Goal: Task Accomplishment & Management: Complete application form

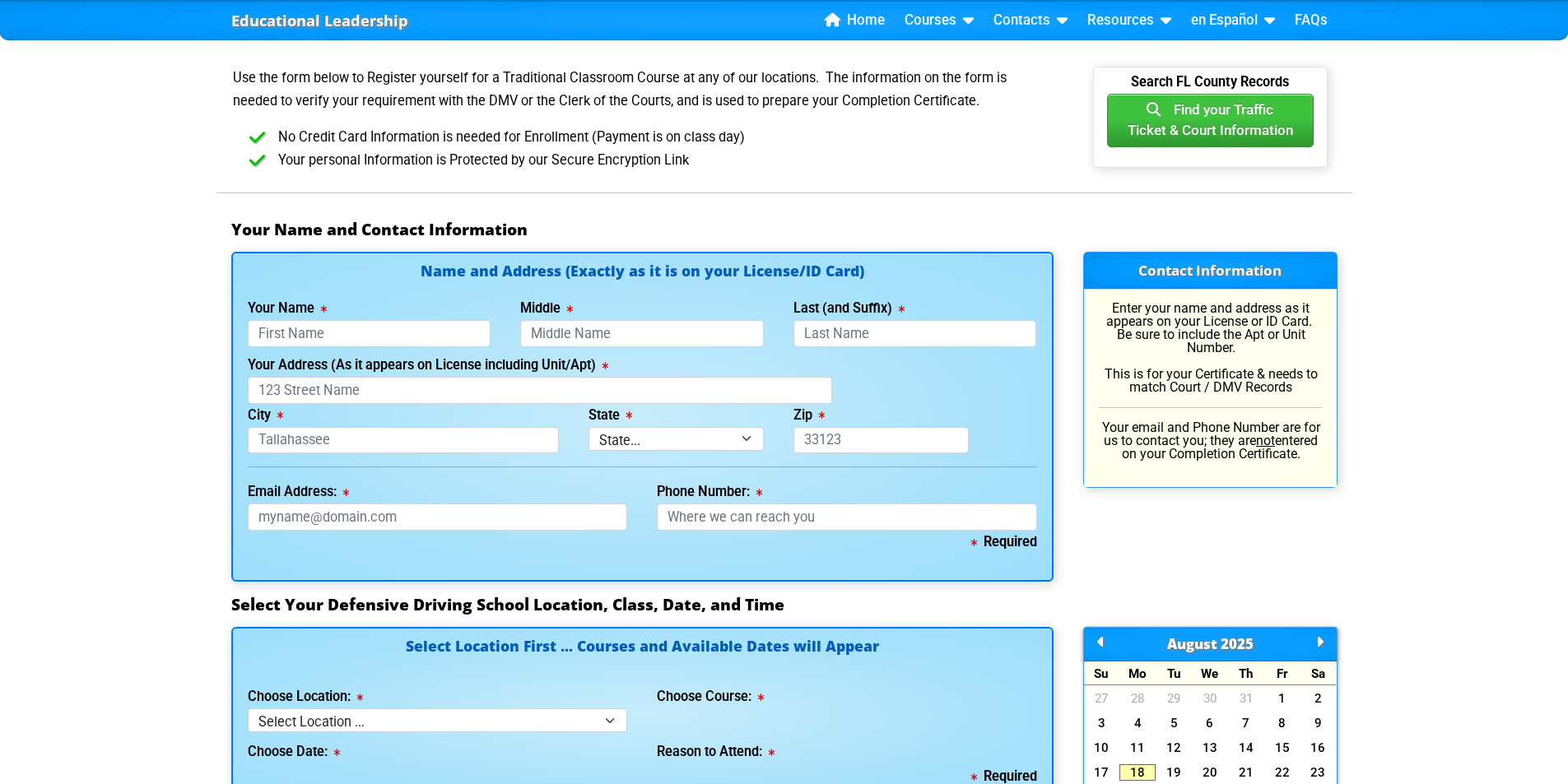
scroll to position [987, 0]
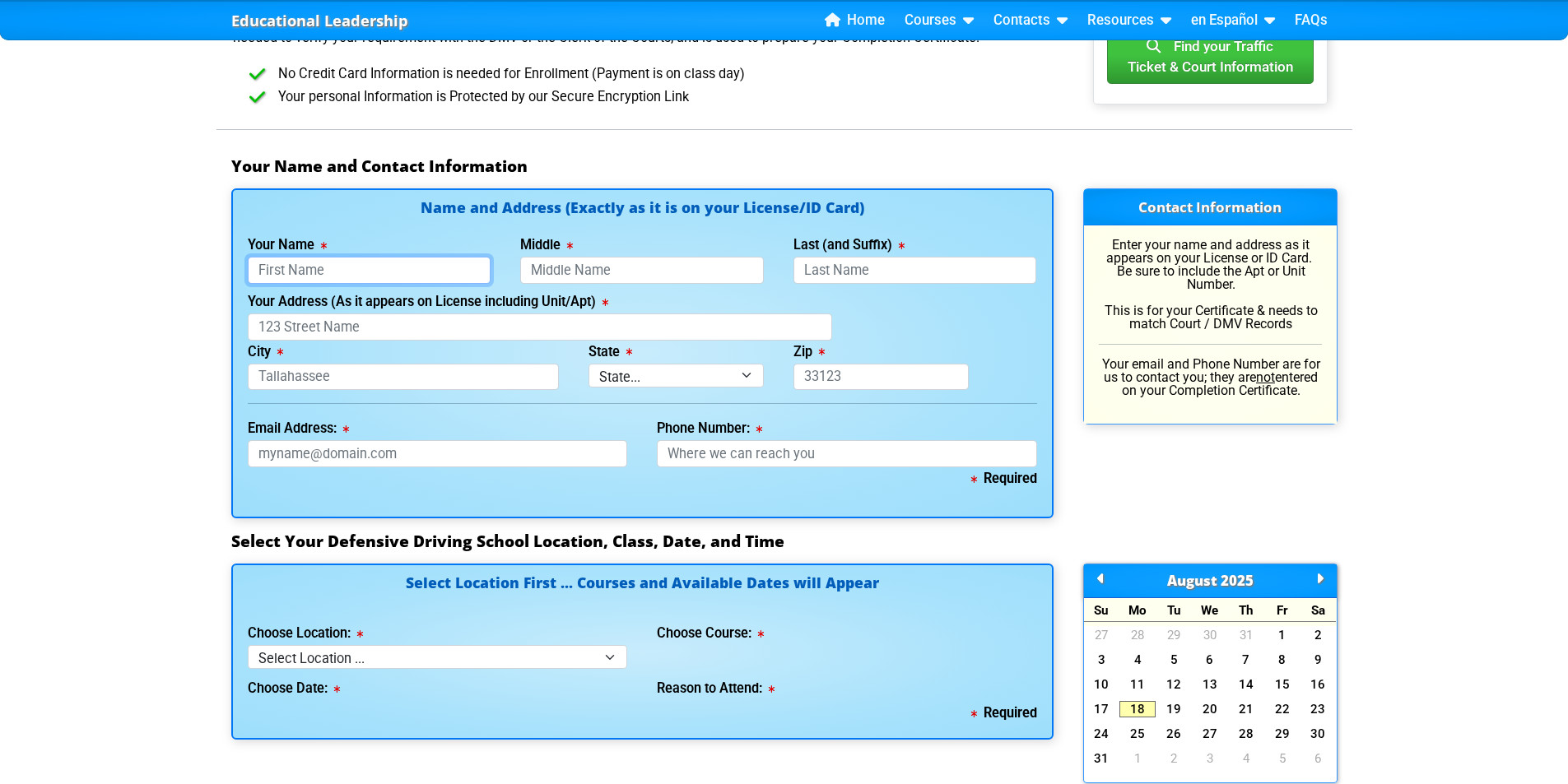
drag, startPoint x: 345, startPoint y: 258, endPoint x: 361, endPoint y: 269, distance: 19.4
click at [345, 259] on input "Your Name" at bounding box center [370, 270] width 243 height 27
type input "h"
type input "[PERSON_NAME]"
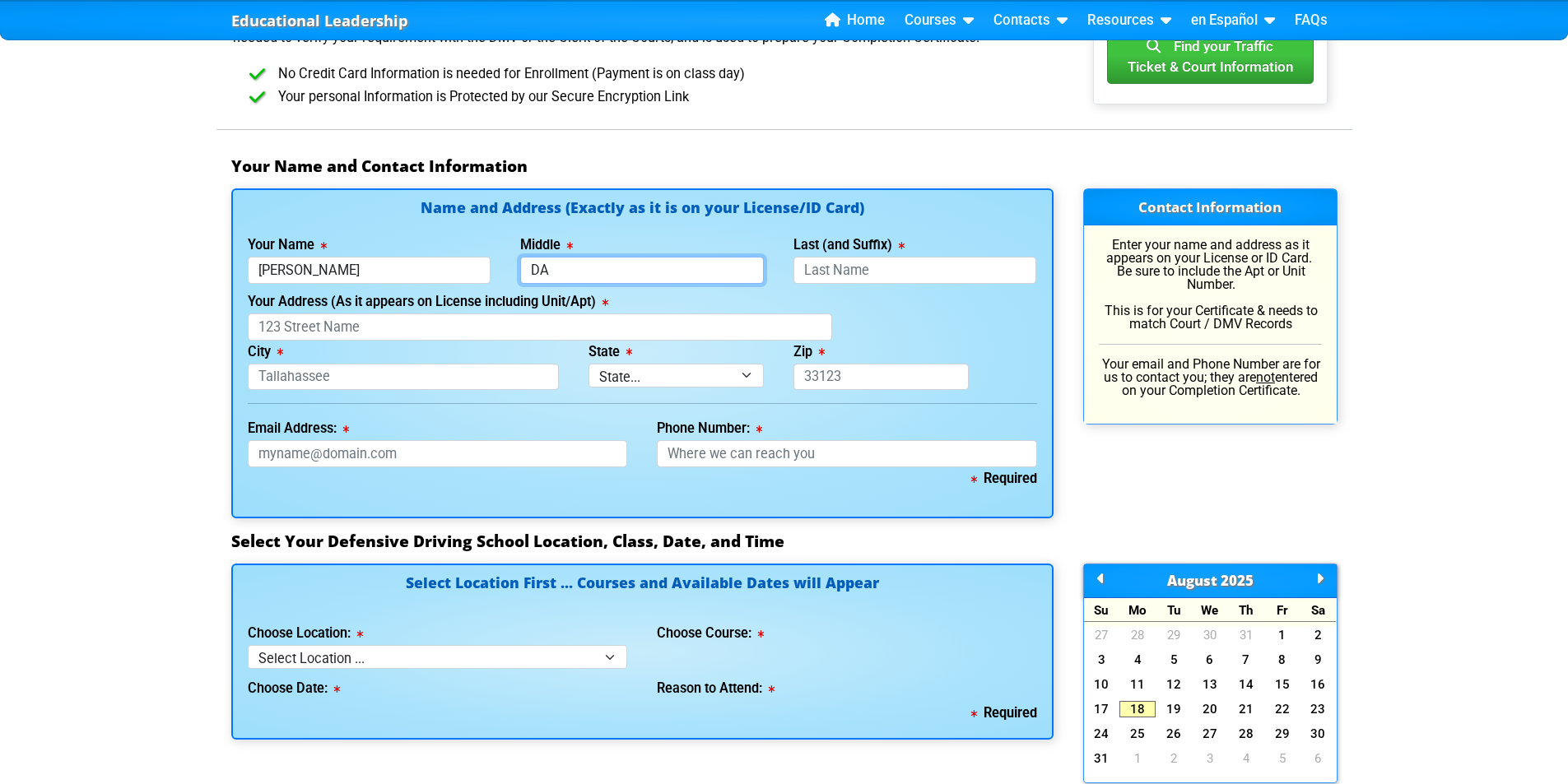
type input "D"
click at [902, 269] on input "Last (and Suffix)" at bounding box center [914, 270] width 243 height 27
type input "Darling"
click at [340, 374] on input "City" at bounding box center [404, 377] width 312 height 27
click at [351, 315] on input "Your Address (As it appears on License including Unit/Apt)" at bounding box center [540, 327] width 585 height 27
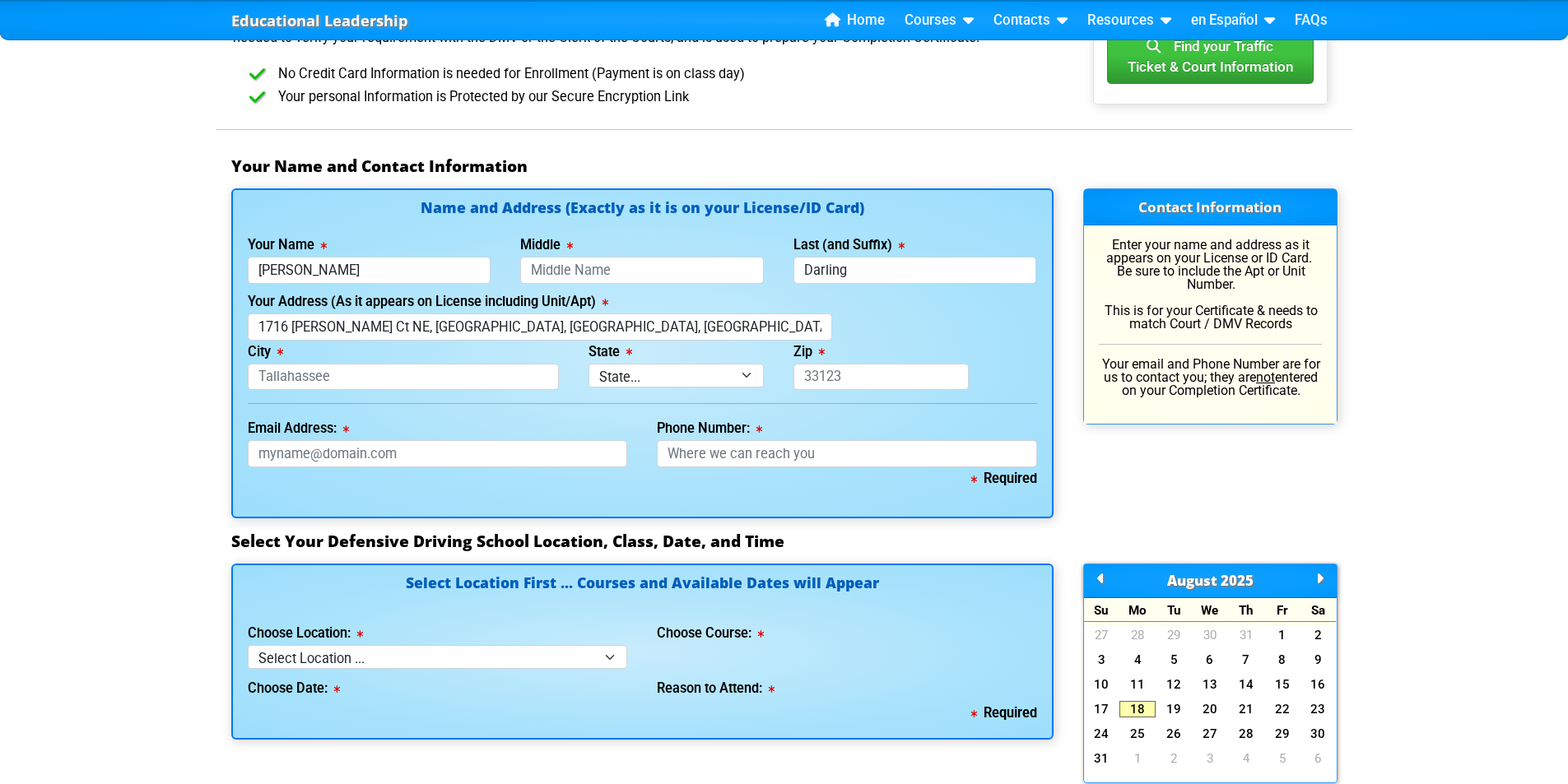
type input "1716 [PERSON_NAME] Court Northeast"
type input "[GEOGRAPHIC_DATA]"
select select "{"fullName":"[US_STATE]","abbreviation":"FL","uniqueId":"1d559909-6cf0-4a4d-848…"
type input "33881"
click at [398, 458] on input "Email Address:" at bounding box center [438, 454] width 380 height 27
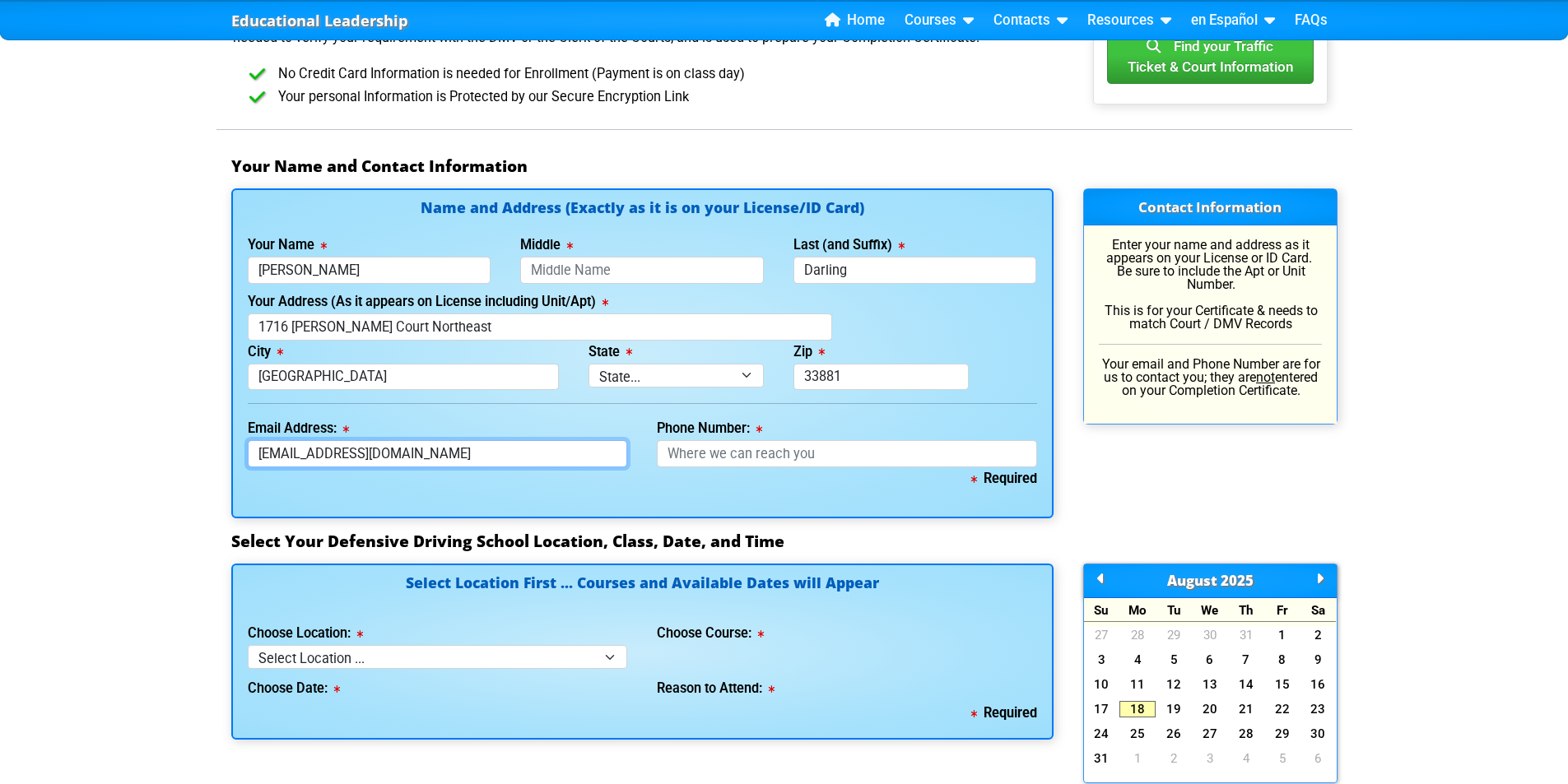
type input "[EMAIL_ADDRESS][DOMAIN_NAME]"
click at [681, 457] on input "Phone Number:" at bounding box center [846, 454] width 380 height 27
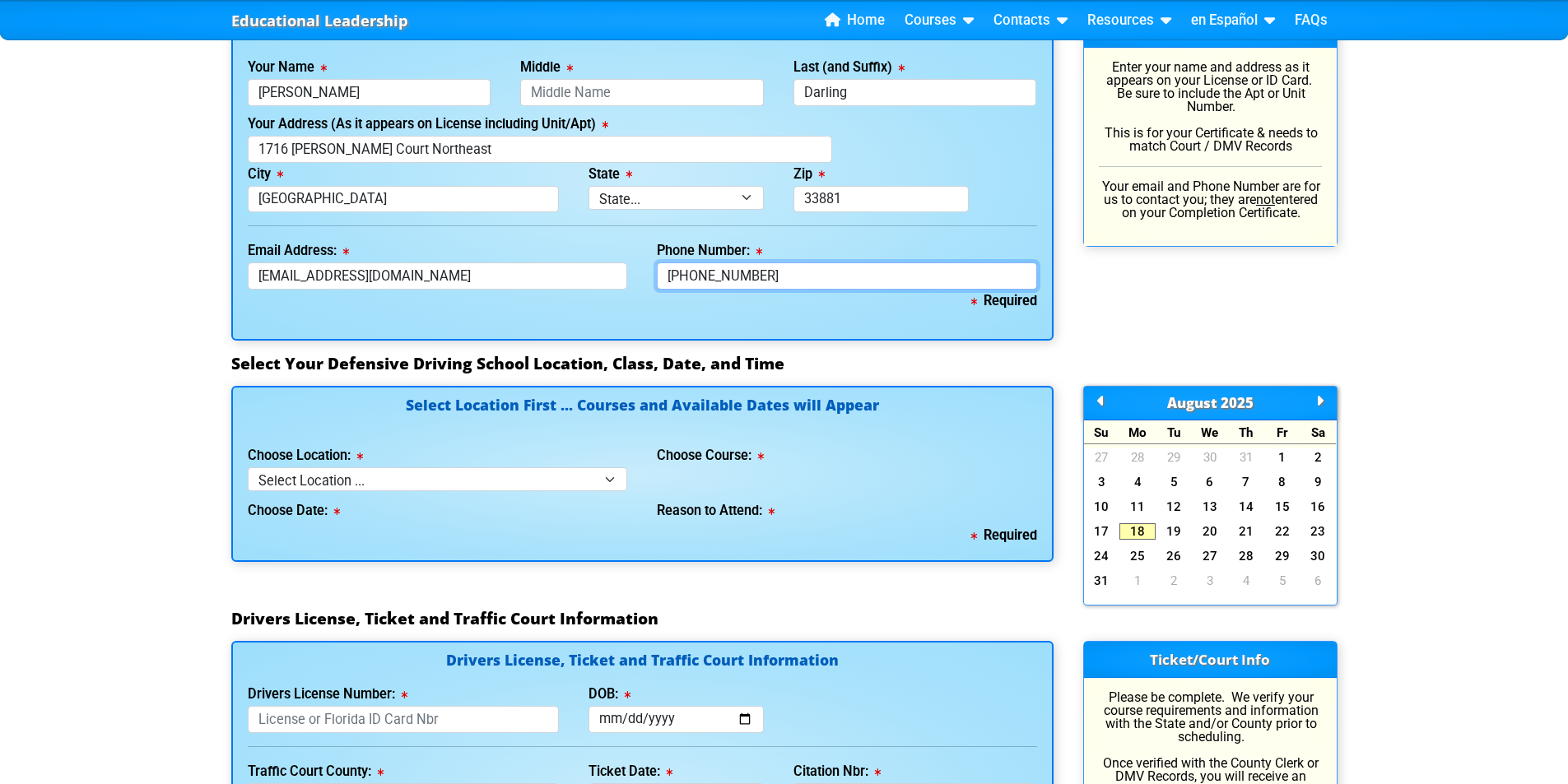
scroll to position [1234, 0]
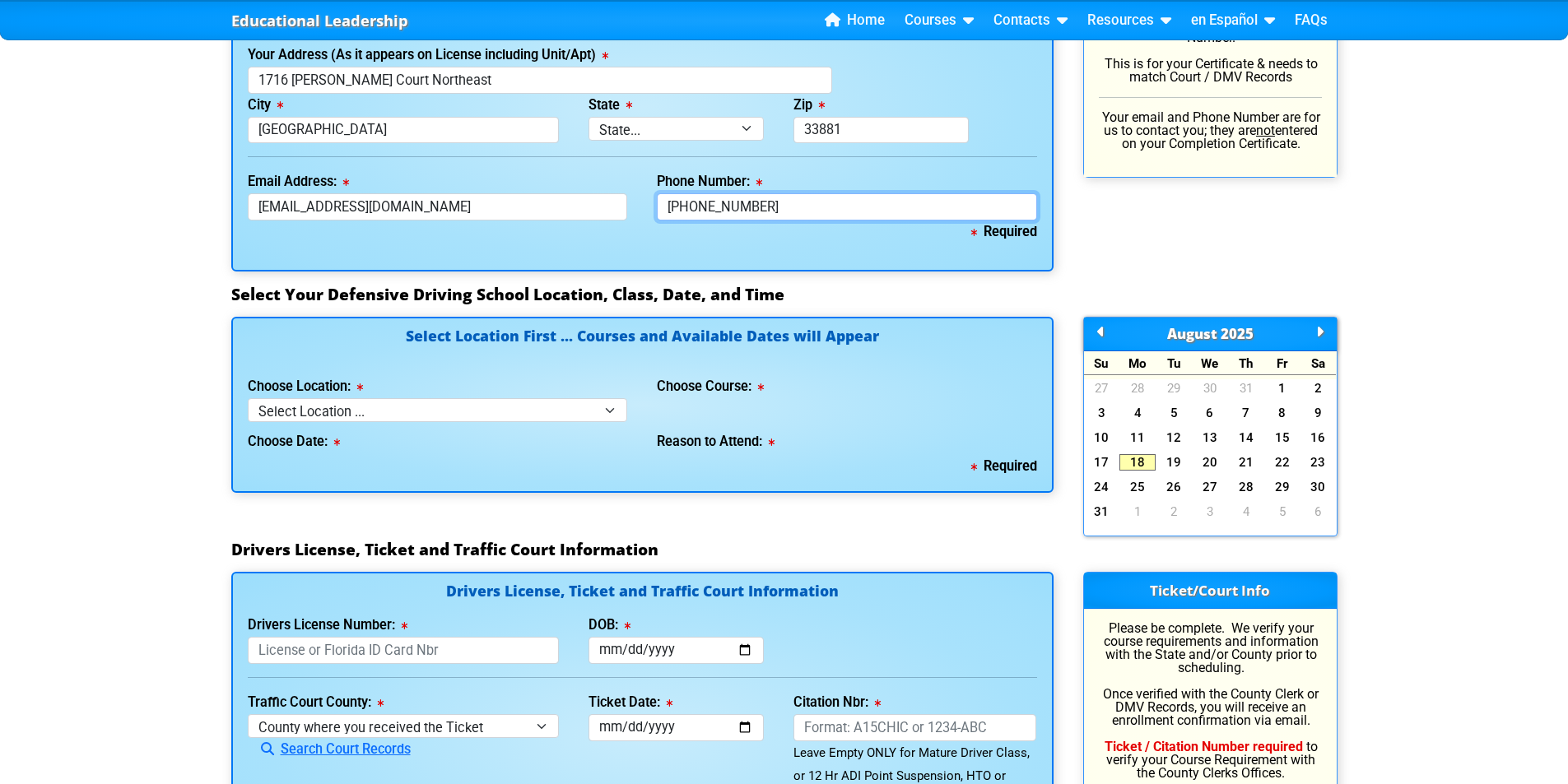
type input "[PHONE_NUMBER]"
click at [574, 411] on select "Select Location ... Tampa Orlando Kissimmee [GEOGRAPHIC_DATA] - en español [GEO…" at bounding box center [438, 410] width 380 height 24
select select "2"
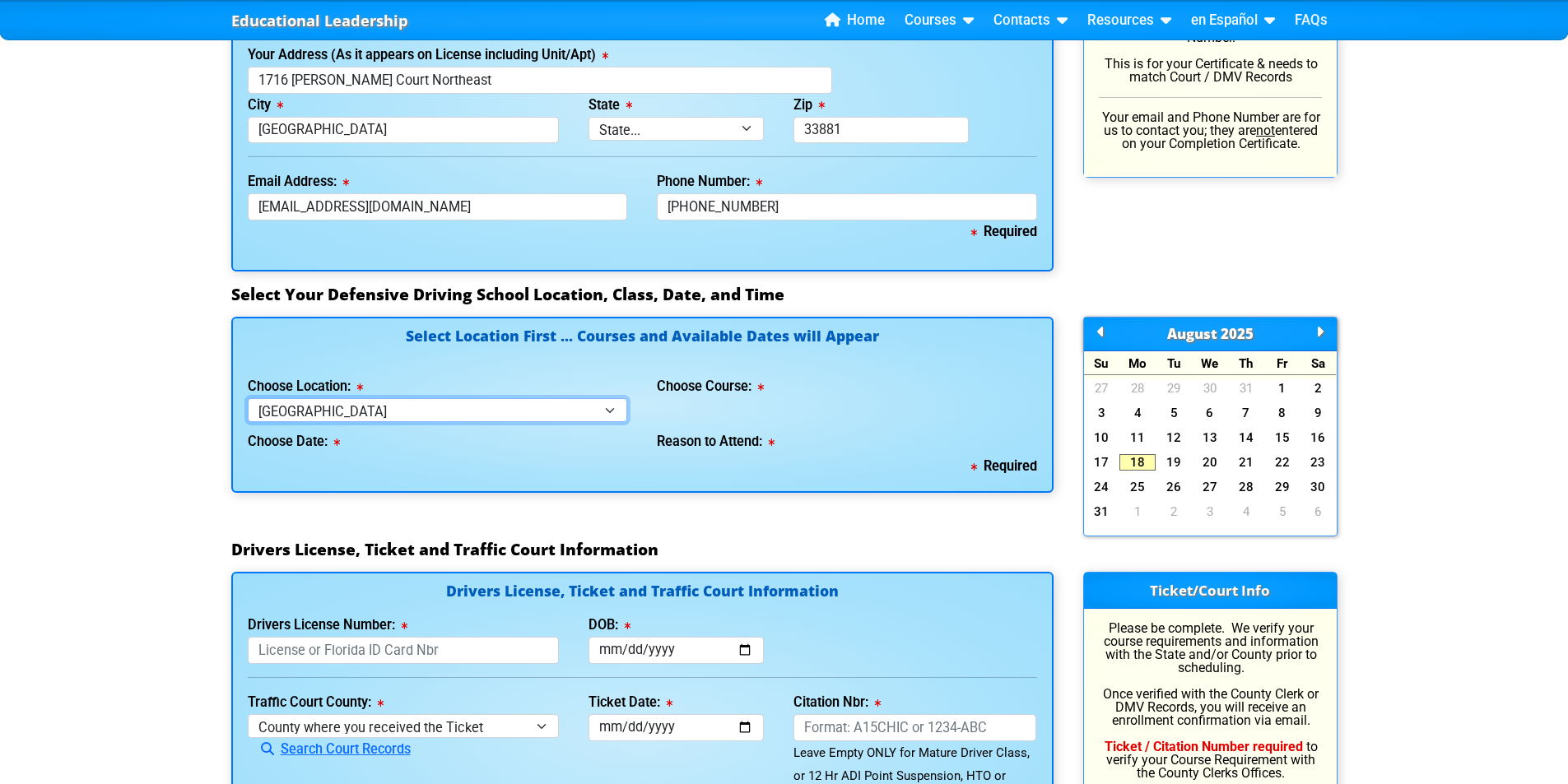
click at [248, 398] on select "Select Location ... Tampa Orlando Kissimmee [GEOGRAPHIC_DATA] - en español [GEO…" at bounding box center [438, 410] width 380 height 24
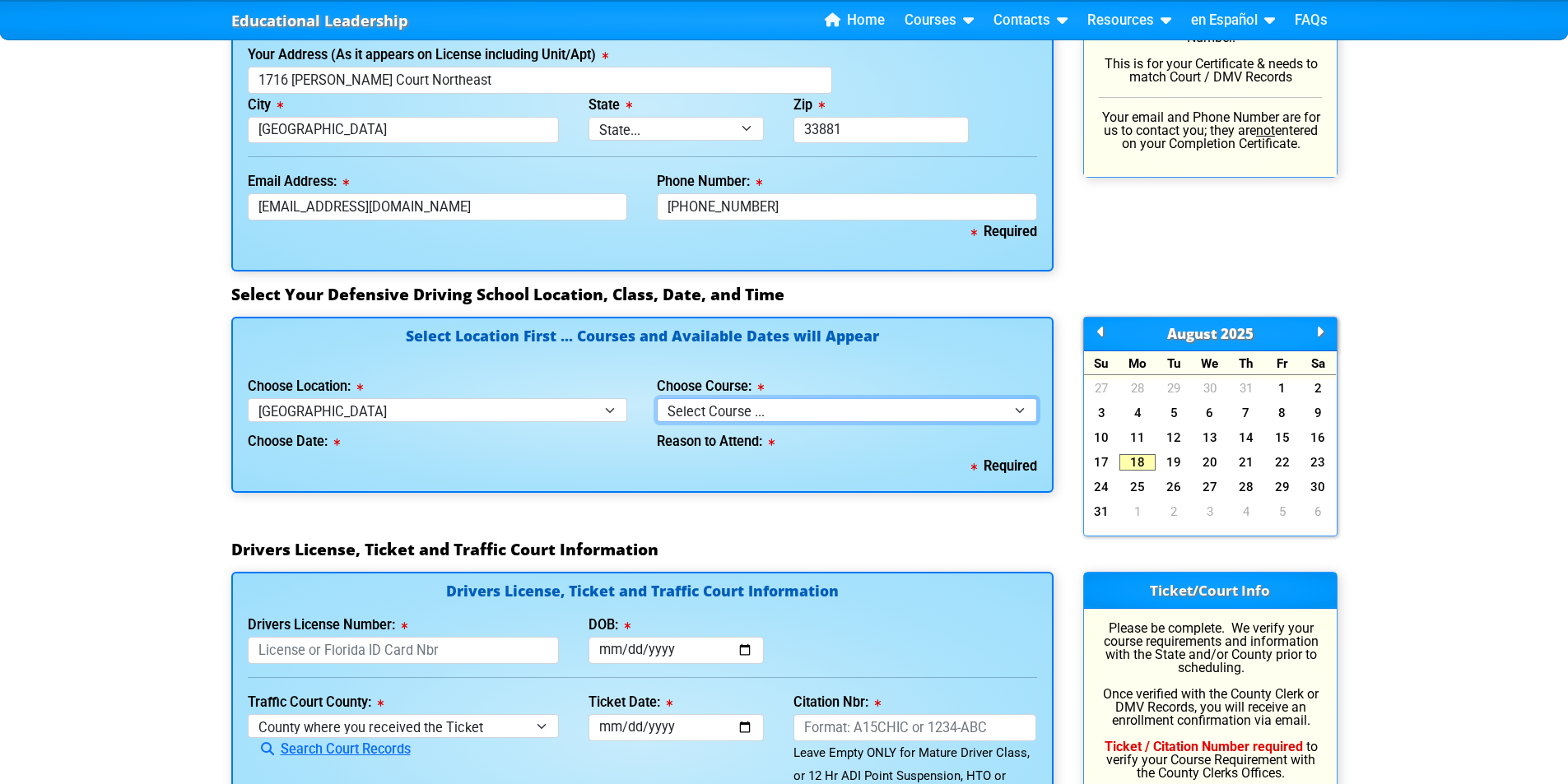
click at [739, 409] on select "Select Course ... 4 Hour BDI Class (Basic Course & TCAC) 4 Hour Under 25 Class …" at bounding box center [846, 410] width 380 height 24
select select "1"
click at [657, 398] on select "Select Course ... 4 Hour BDI Class (Basic Course & TCAC) 4 Hour Under 25 Class …" at bounding box center [846, 410] width 380 height 24
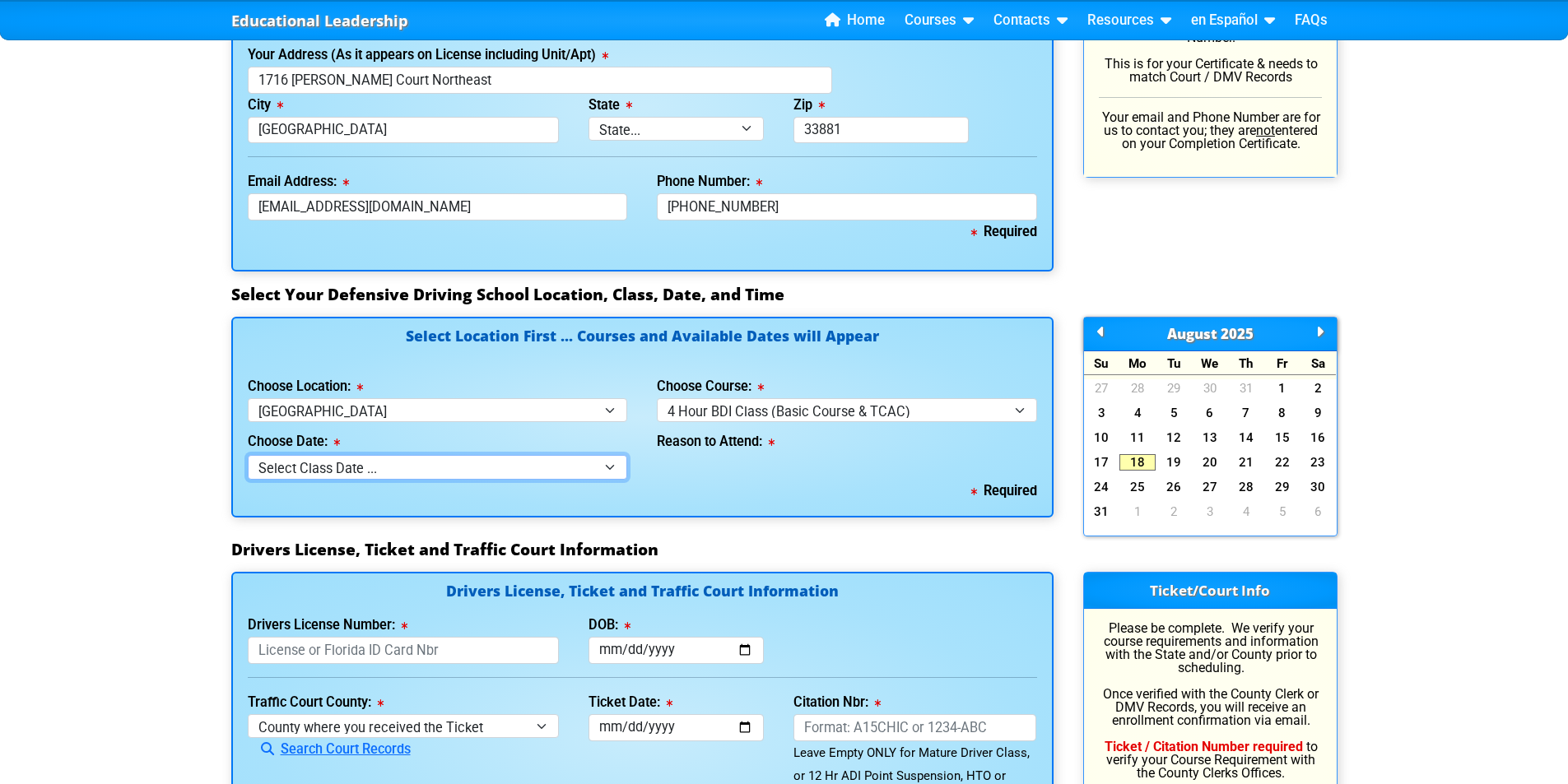
click at [573, 467] on select "Select Class Date ... [DATE] -- ([DATE] from 10:00am-2:00pm) [DATE] -- ([DATE] …" at bounding box center [438, 467] width 380 height 24
select select "[DATE], 8"
click at [248, 455] on select "Select Class Date ... [DATE] -- ([DATE] from 10:00am-2:00pm) [DATE] -- ([DATE] …" at bounding box center [438, 467] width 380 height 24
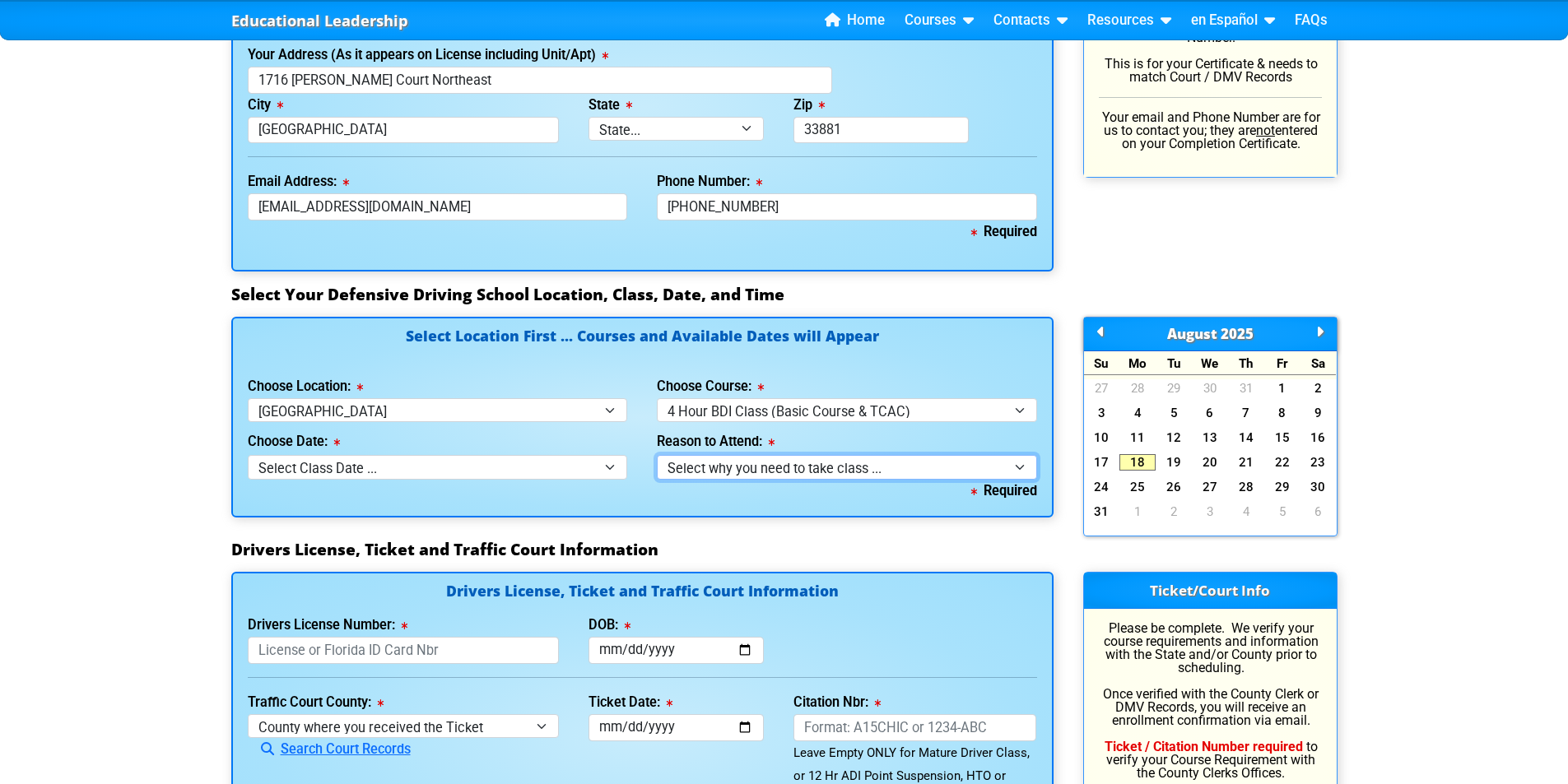
click at [837, 469] on select "Select why you need to take class ... Election for Traffic Ticket (No Points) C…" at bounding box center [846, 467] width 380 height 24
select select "BDI - Court Ordered"
click at [657, 455] on select "Select why you need to take class ... Election for Traffic Ticket (No Points) C…" at bounding box center [846, 467] width 380 height 24
click at [936, 407] on select "Select Course ... 4 Hour BDI Class (Basic Course & TCAC) 4 Hour Under 25 Class …" at bounding box center [846, 410] width 380 height 24
click at [969, 345] on h4 "Select Location First ... Courses and Available Dates will Appear" at bounding box center [642, 345] width 789 height 34
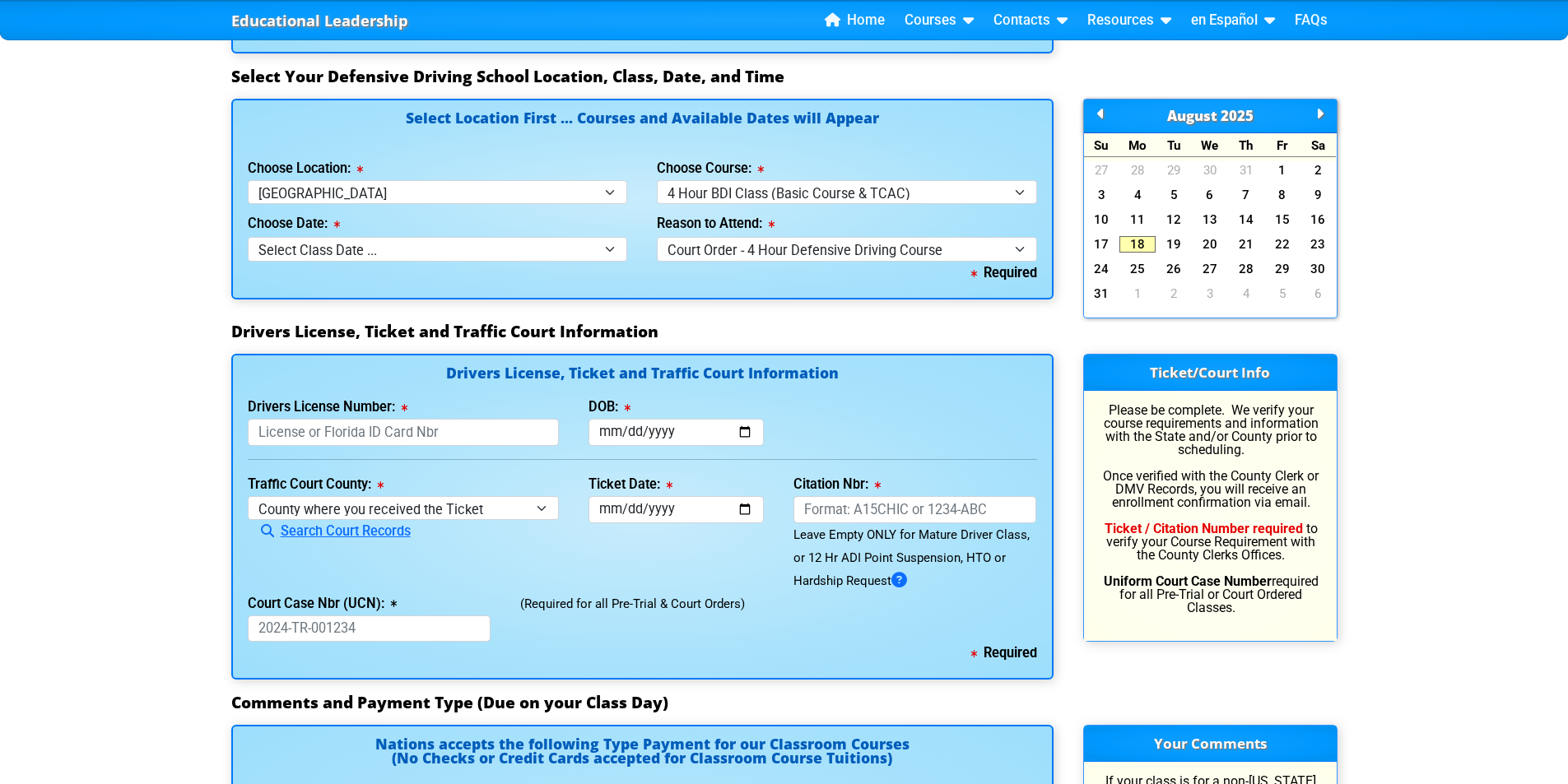
scroll to position [1481, 0]
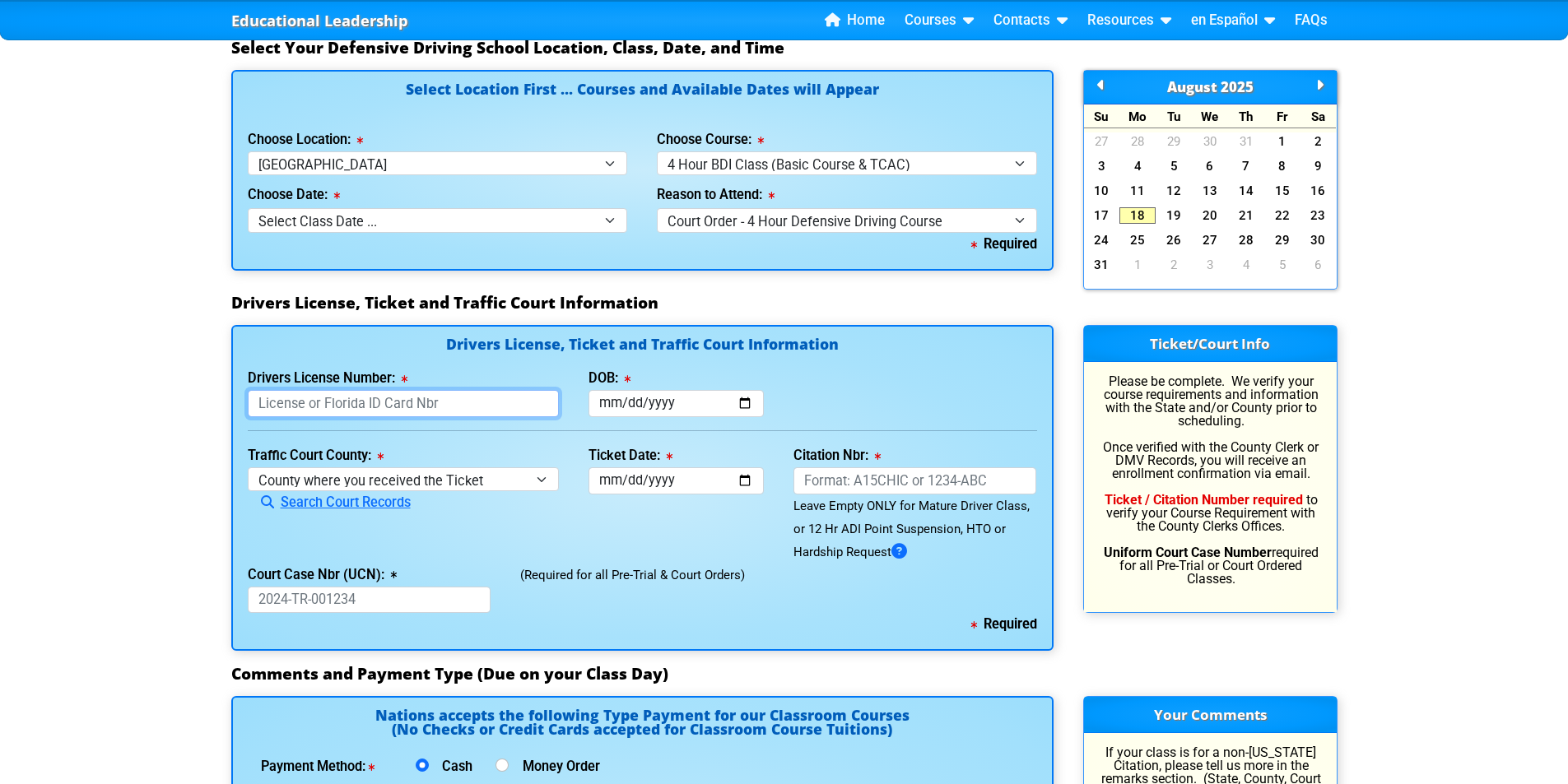
click at [478, 410] on input "Drivers License Number:" at bounding box center [404, 404] width 312 height 27
type input "D645380501330"
click at [720, 399] on input "DOB:" at bounding box center [676, 404] width 175 height 27
type input "[DATE]"
click at [465, 479] on select "County where you received the Ticket Out of State Out of State - [US_STATE] Out…" at bounding box center [404, 479] width 312 height 24
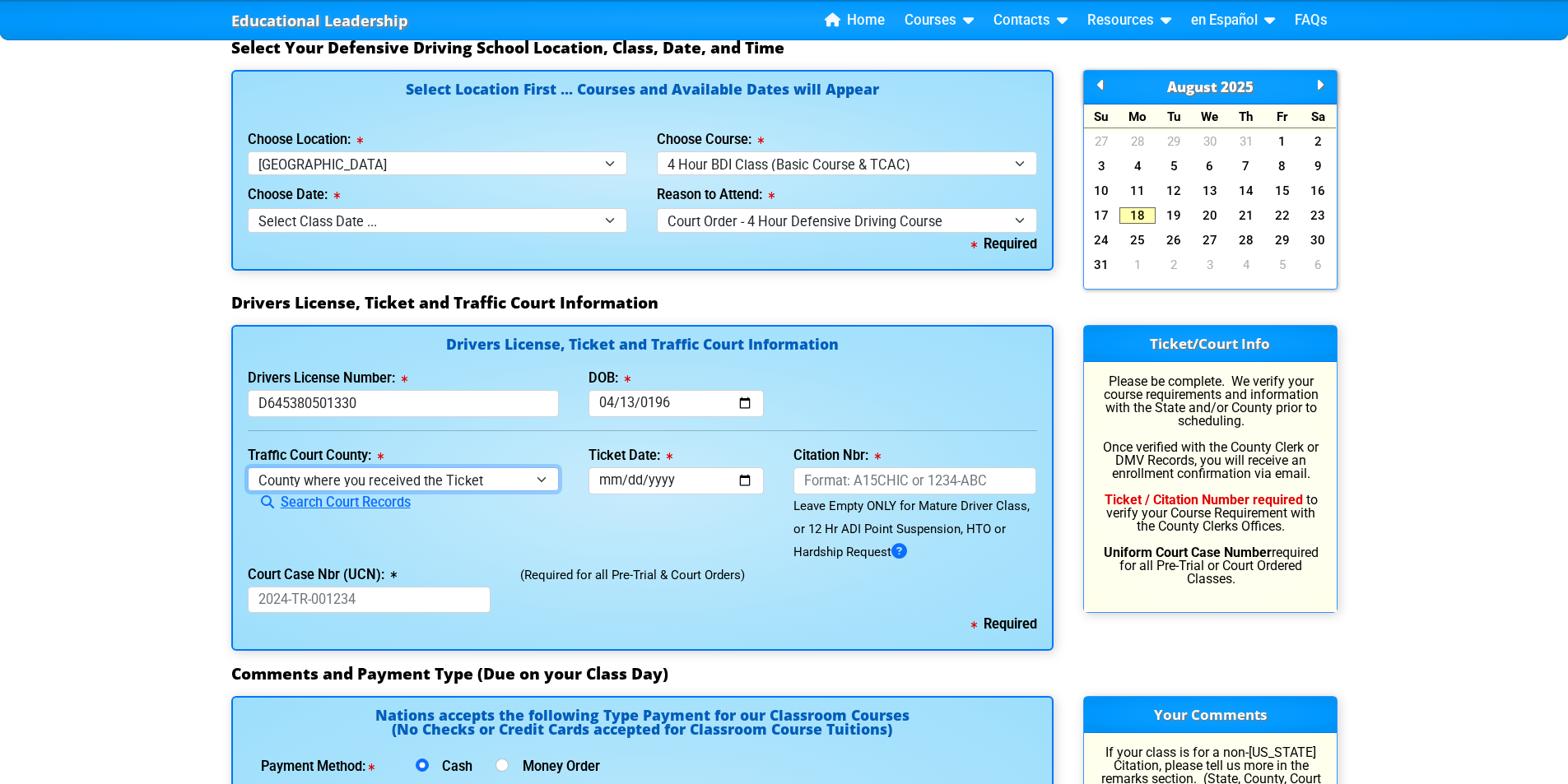
select select "{"countyName":"Madison","state":"[US_STATE]","uniqueId":"ee4bd433-9056-4d4f-96b…"
click at [248, 467] on select "County where you received the Ticket Out of State Out of State - [US_STATE] Out…" at bounding box center [404, 479] width 312 height 24
click at [670, 479] on input "Ticket Date:" at bounding box center [676, 481] width 175 height 27
click at [606, 474] on input "Ticket Date:" at bounding box center [676, 481] width 175 height 27
type input "[DATE]"
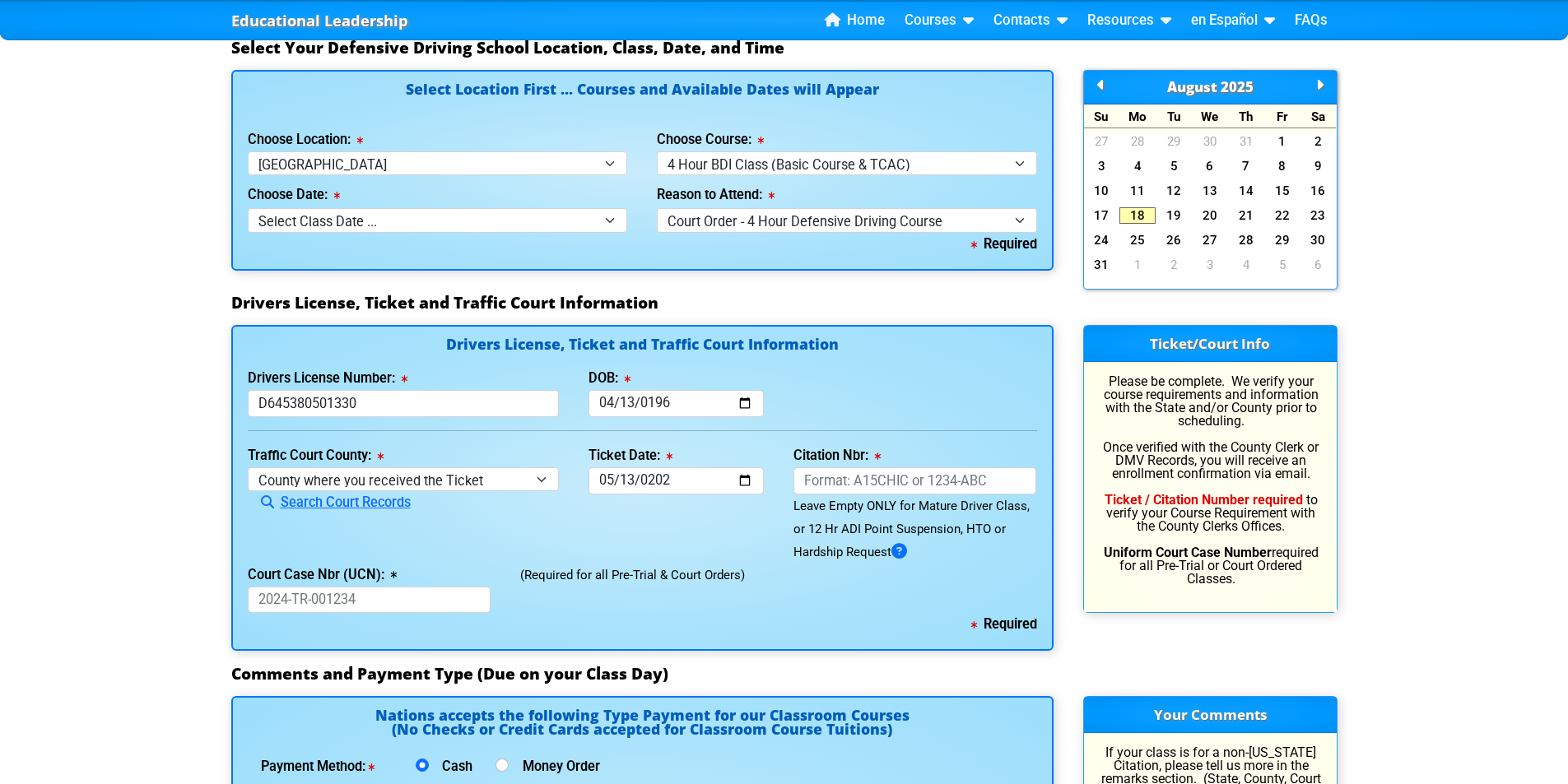
click at [870, 462] on label "Citation Nbr:" at bounding box center [837, 456] width 88 height 14
click at [870, 467] on input "Citation Nbr:" at bounding box center [914, 481] width 243 height 27
click at [871, 471] on input "Citation Nbr:" at bounding box center [914, 481] width 243 height 27
type input "AL7G9JE"
click at [410, 601] on input "Court Case Nbr (UCN):" at bounding box center [370, 600] width 243 height 27
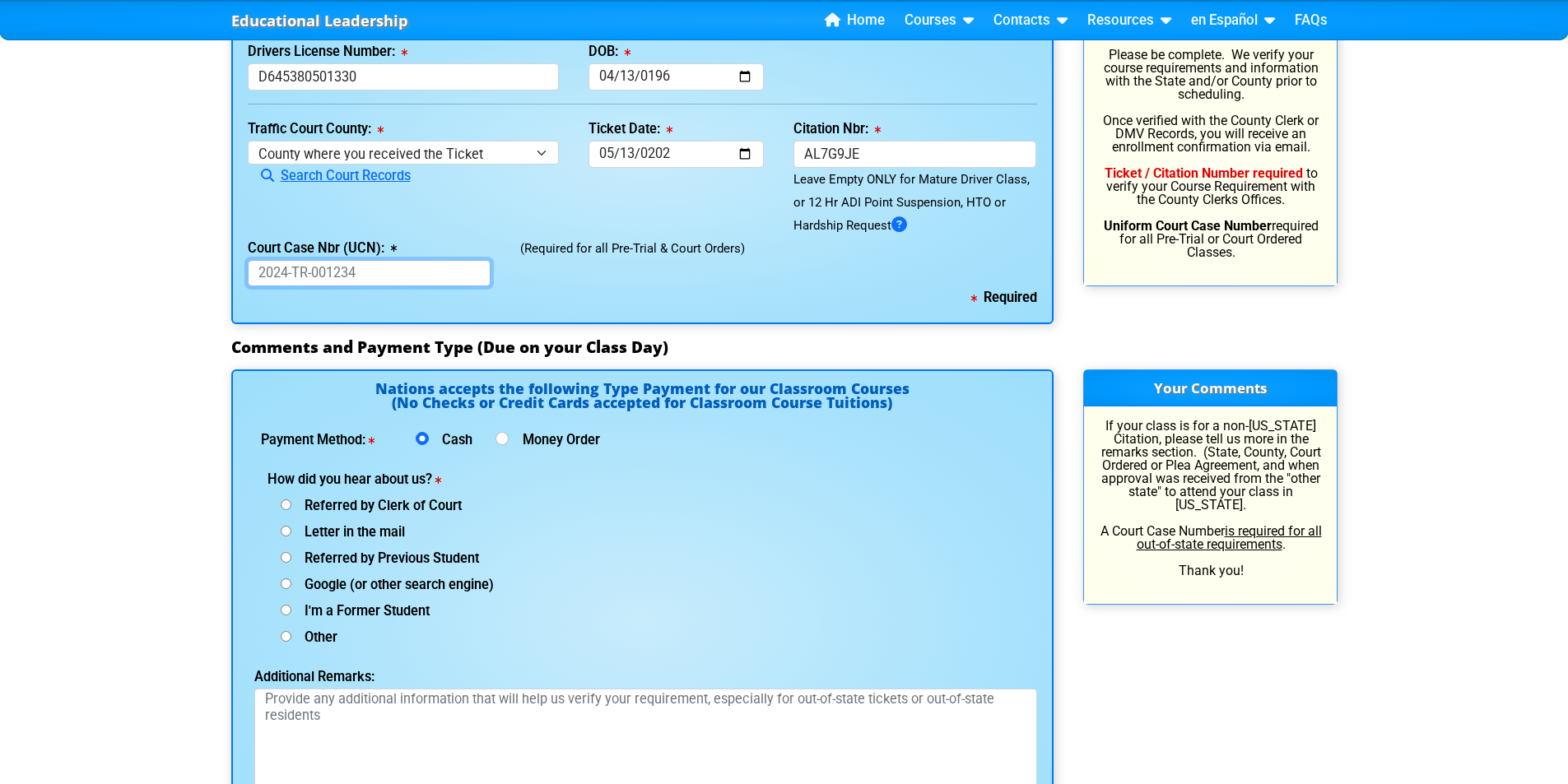
scroll to position [1810, 0]
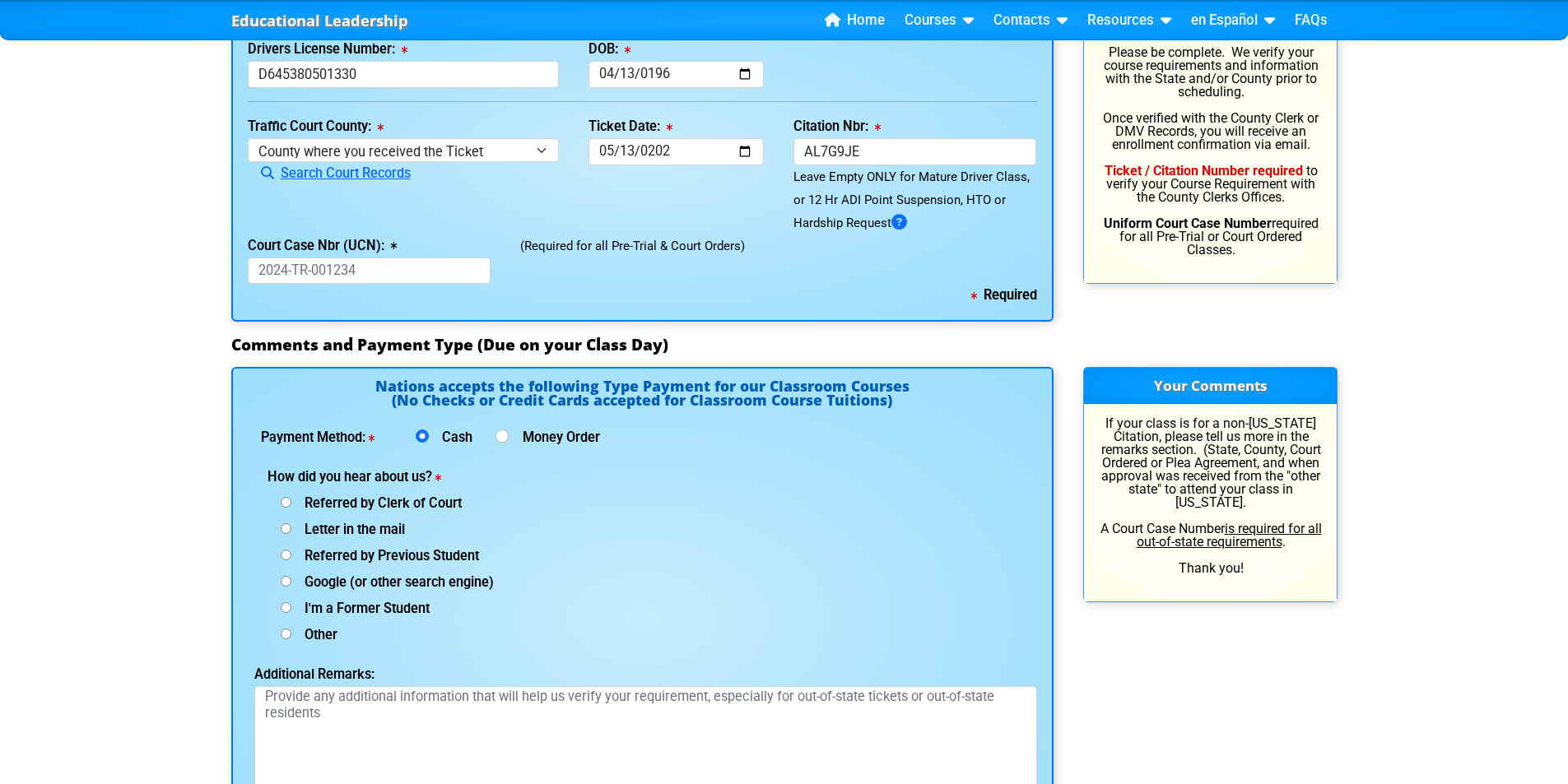
click at [283, 632] on input "Other (specify below)" at bounding box center [285, 633] width 11 height 11
radio input "true"
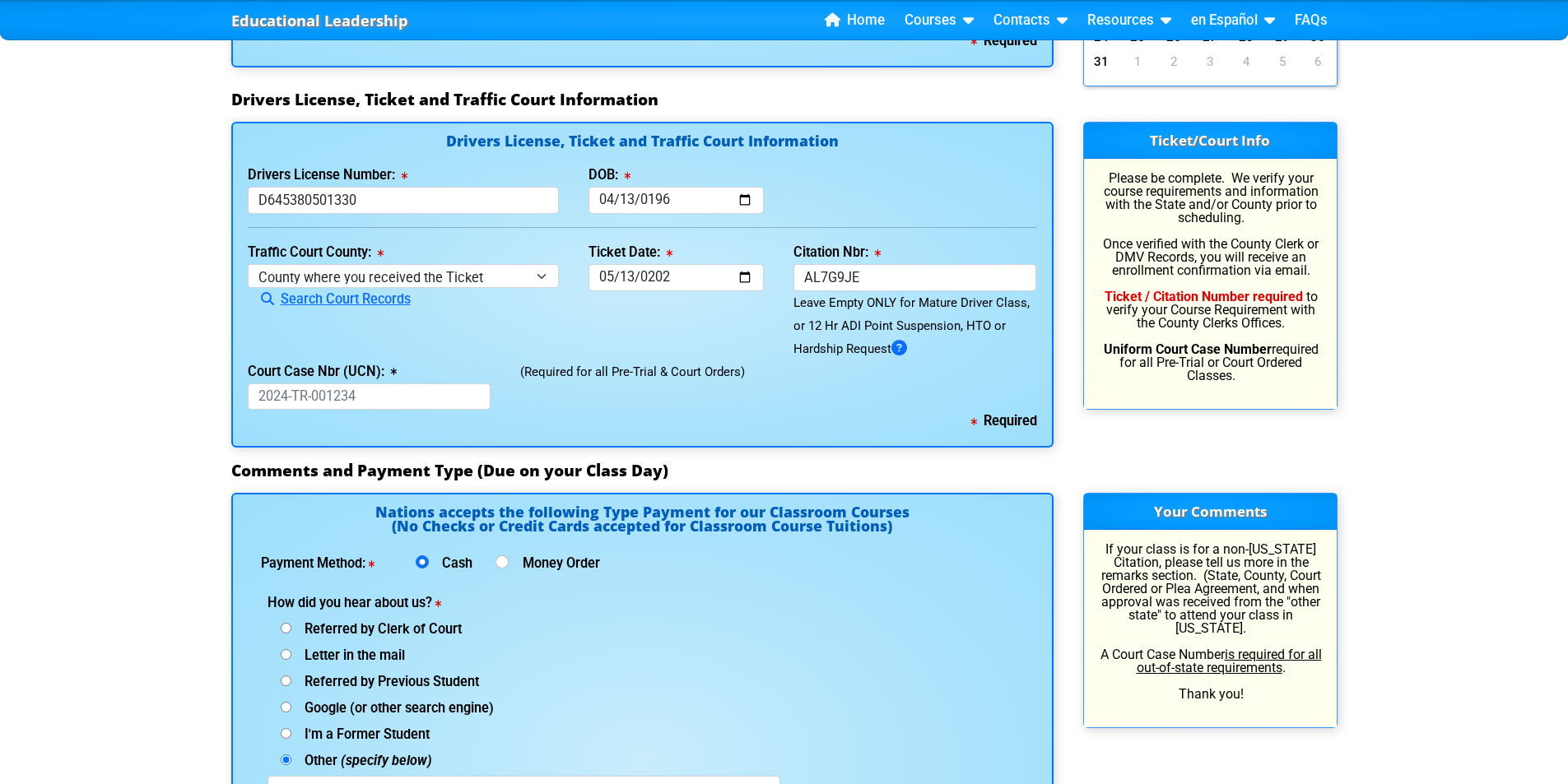
scroll to position [1646, 0]
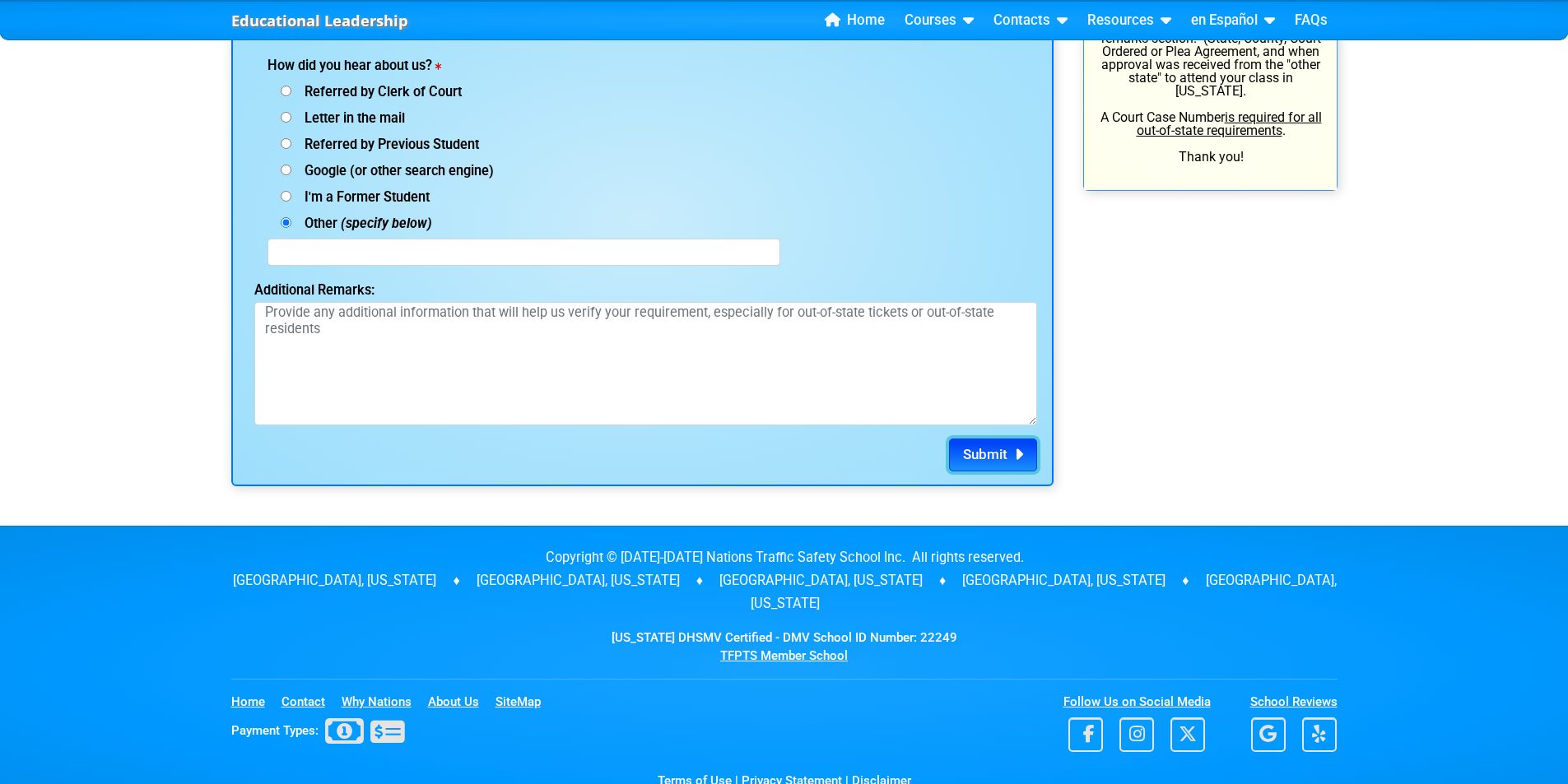
click at [986, 447] on span "Submit" at bounding box center [985, 453] width 45 height 17
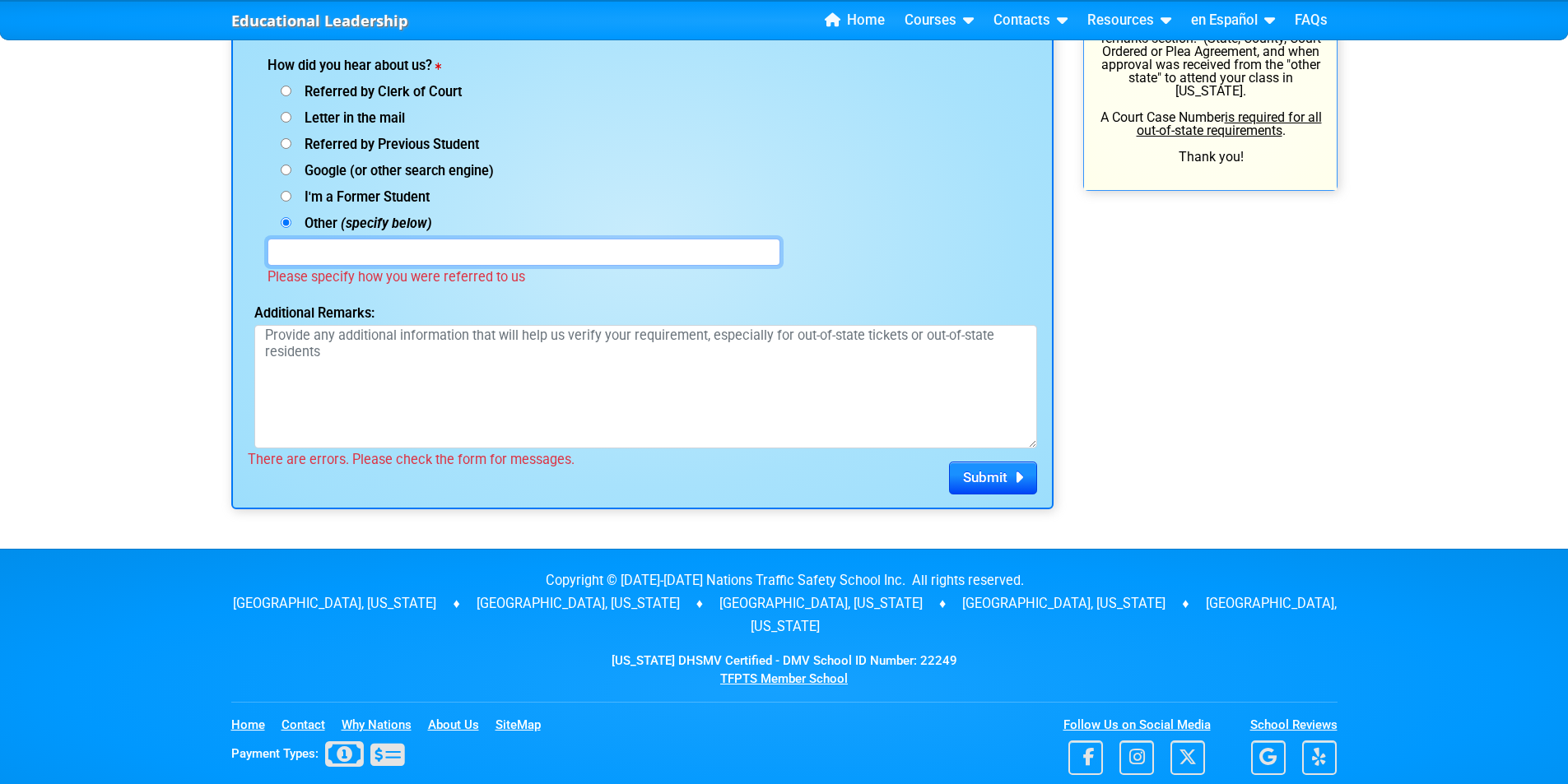
click at [577, 250] on input "text" at bounding box center [523, 252] width 513 height 27
click at [296, 169] on span "Google (or other search engine)" at bounding box center [392, 170] width 202 height 16
click at [291, 96] on input "Google (or other search engine)" at bounding box center [285, 90] width 11 height 11
radio input "true"
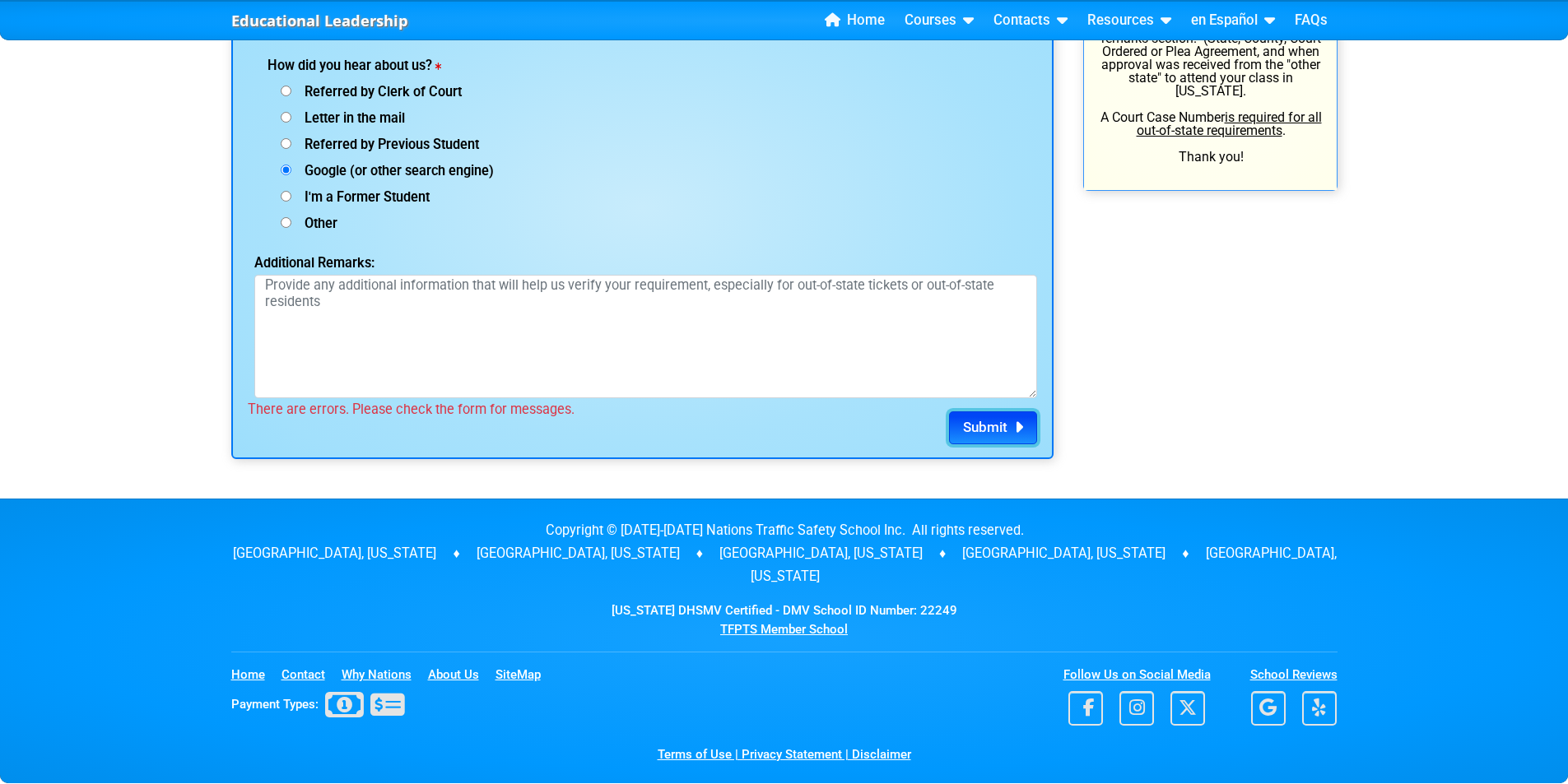
click at [968, 426] on span "Submit" at bounding box center [985, 427] width 45 height 17
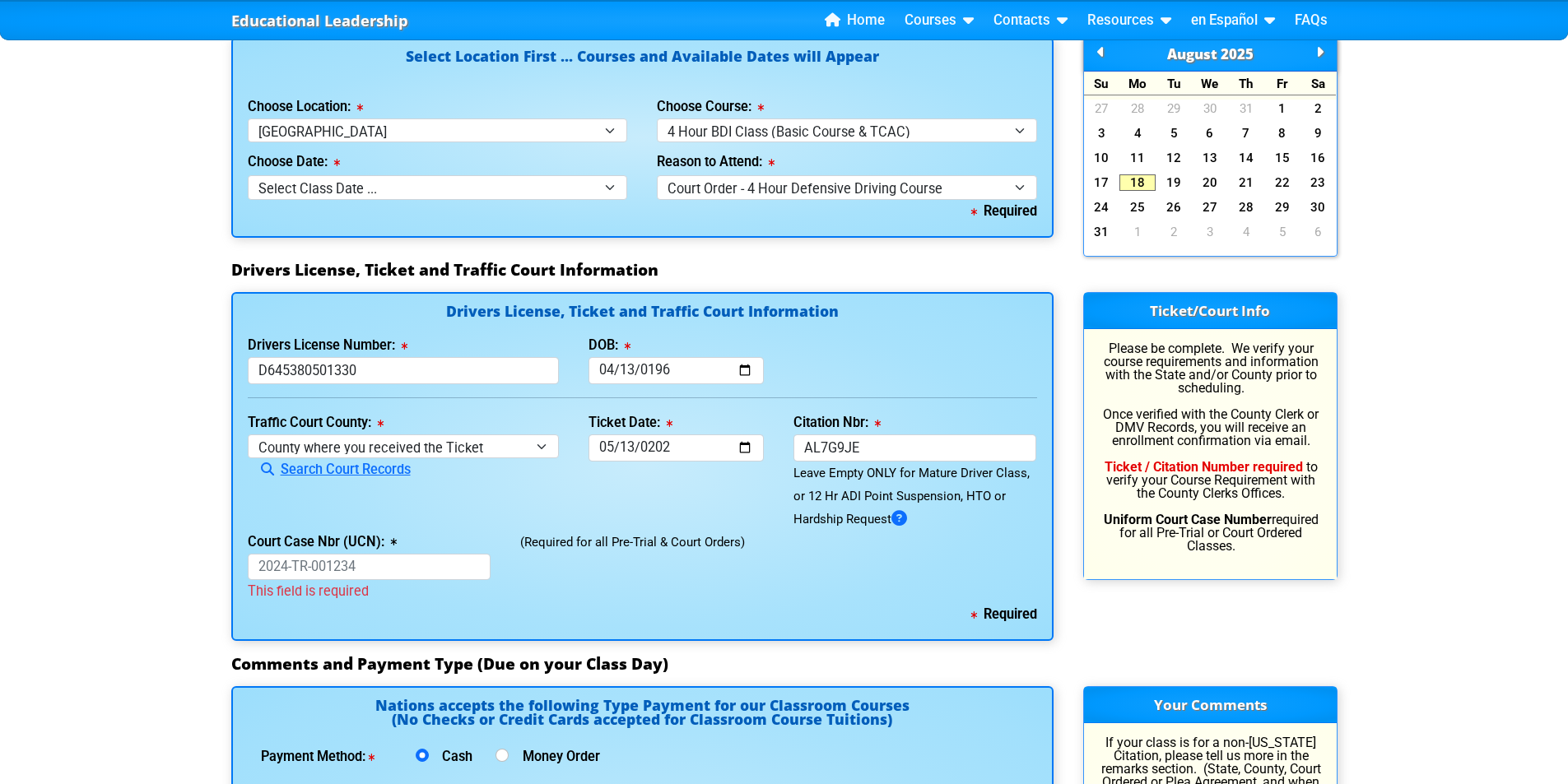
scroll to position [1504, 0]
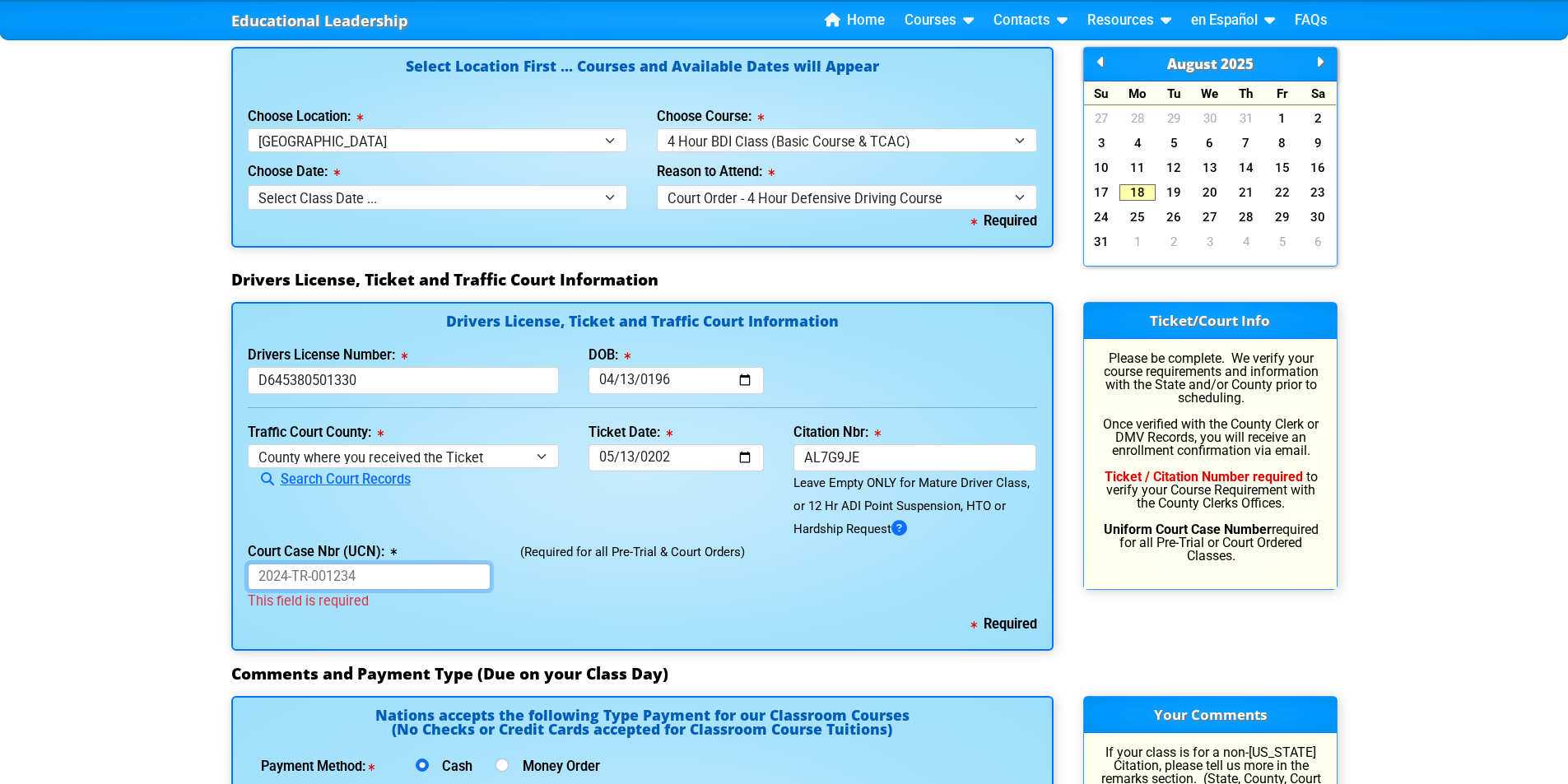
click at [418, 574] on input "Court Case Nbr (UCN):" at bounding box center [370, 577] width 243 height 27
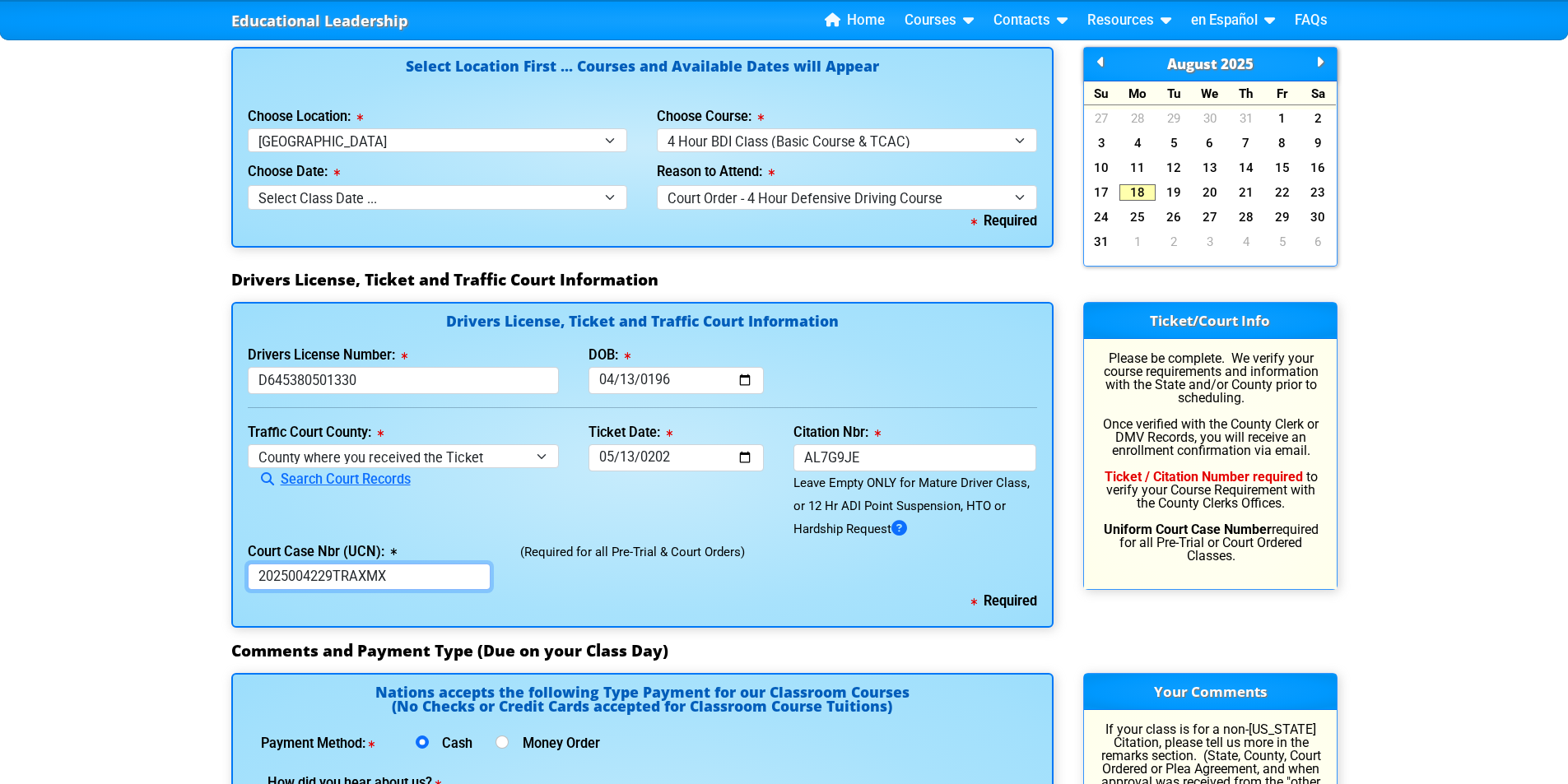
type input "2025004229TRAXMX"
click at [612, 614] on div "Drivers License, Ticket and Traffic Court Information Drivers License Number: […" at bounding box center [642, 464] width 822 height 326
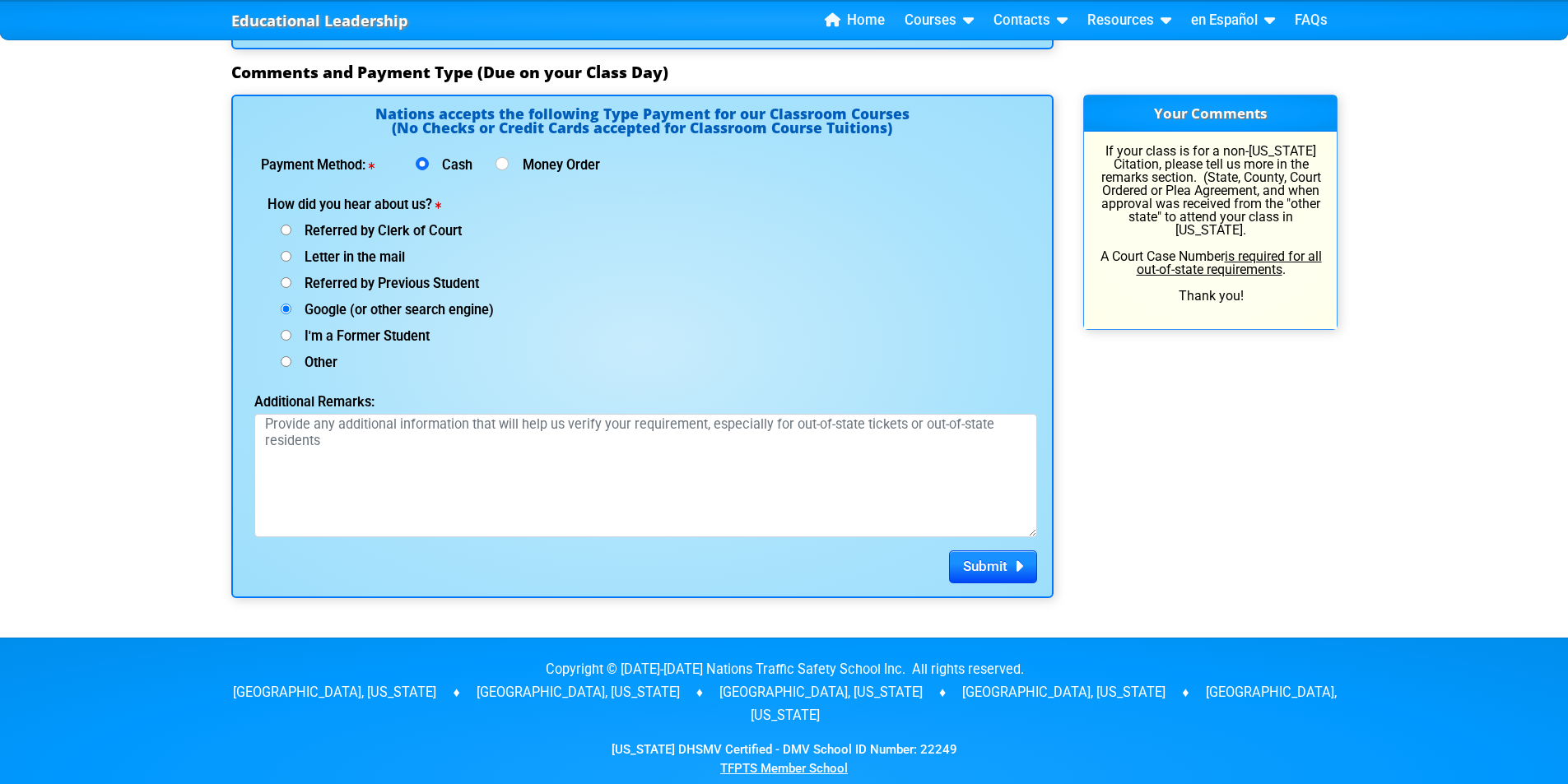
scroll to position [2162, 0]
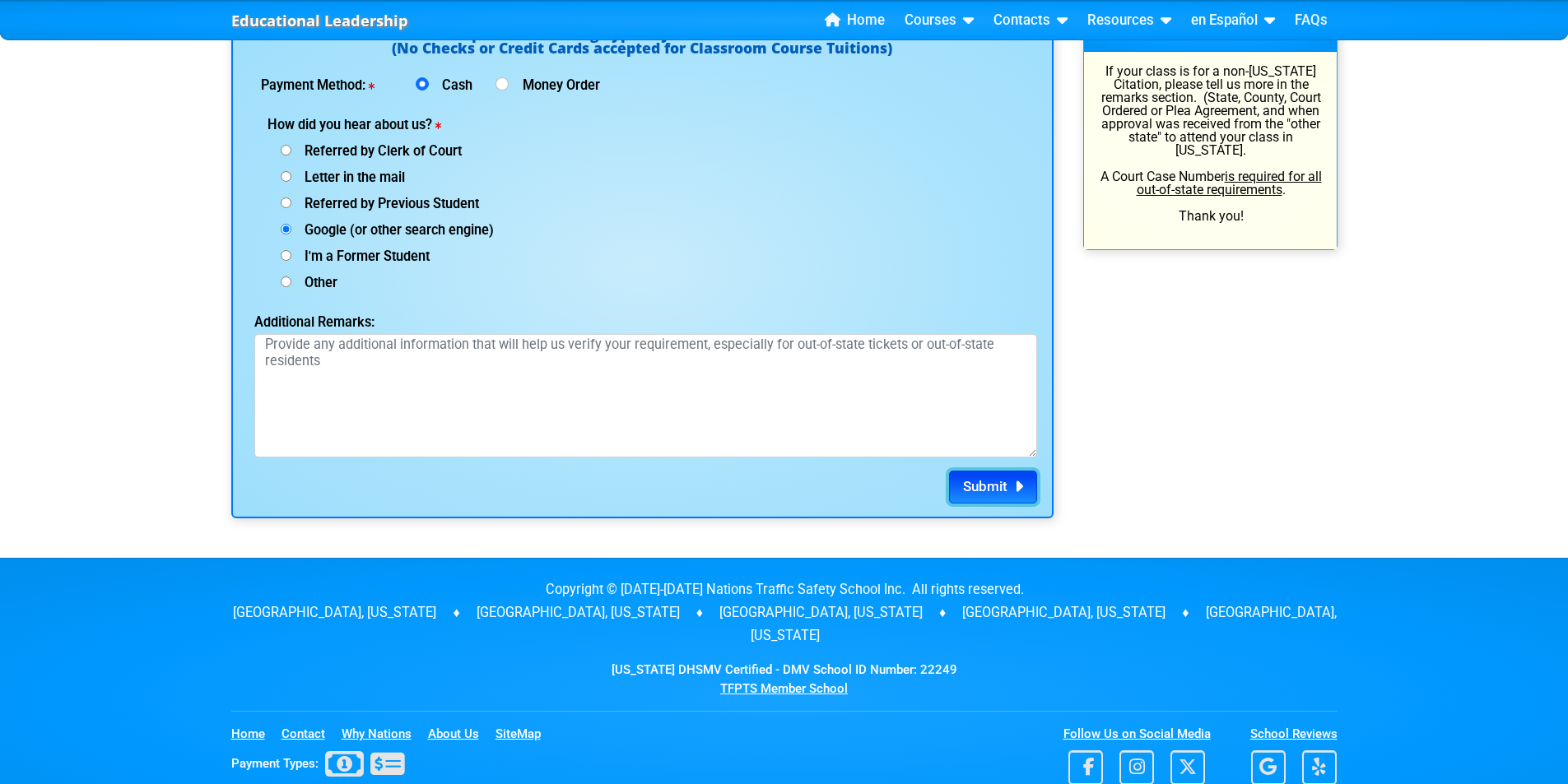
click at [986, 478] on span "Submit" at bounding box center [985, 485] width 45 height 17
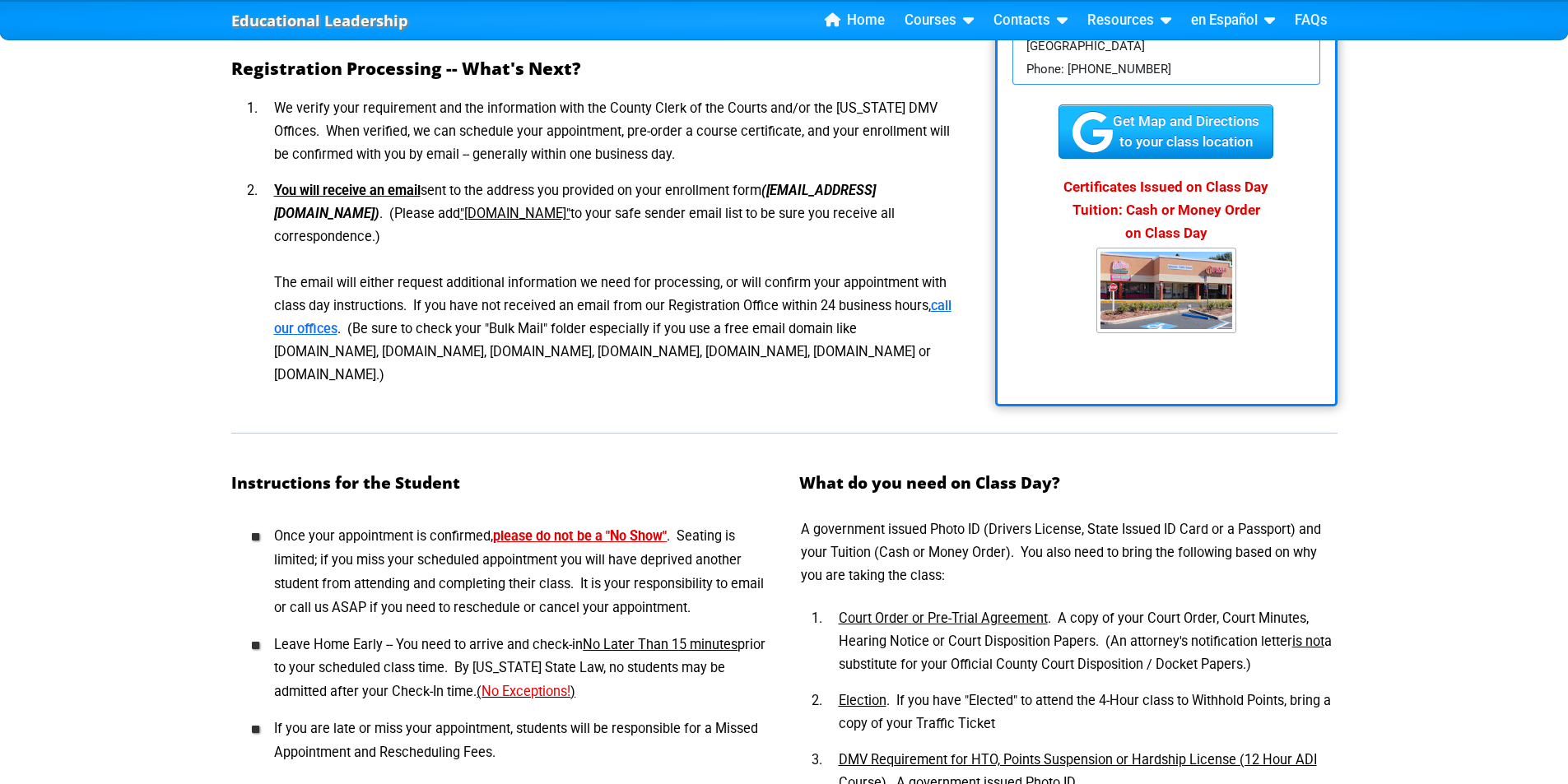
scroll to position [411, 0]
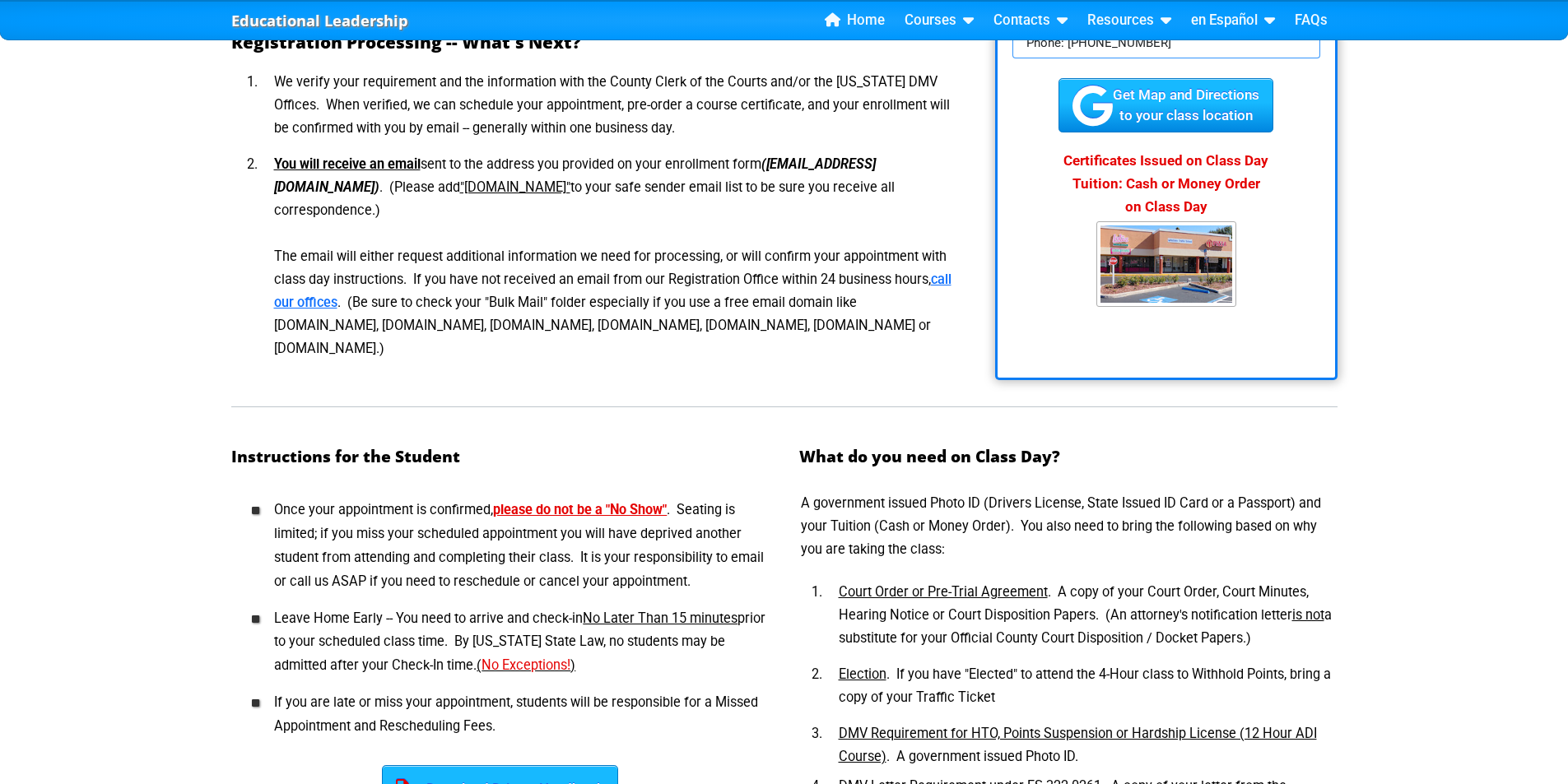
click at [1180, 264] on img at bounding box center [1166, 265] width 140 height 86
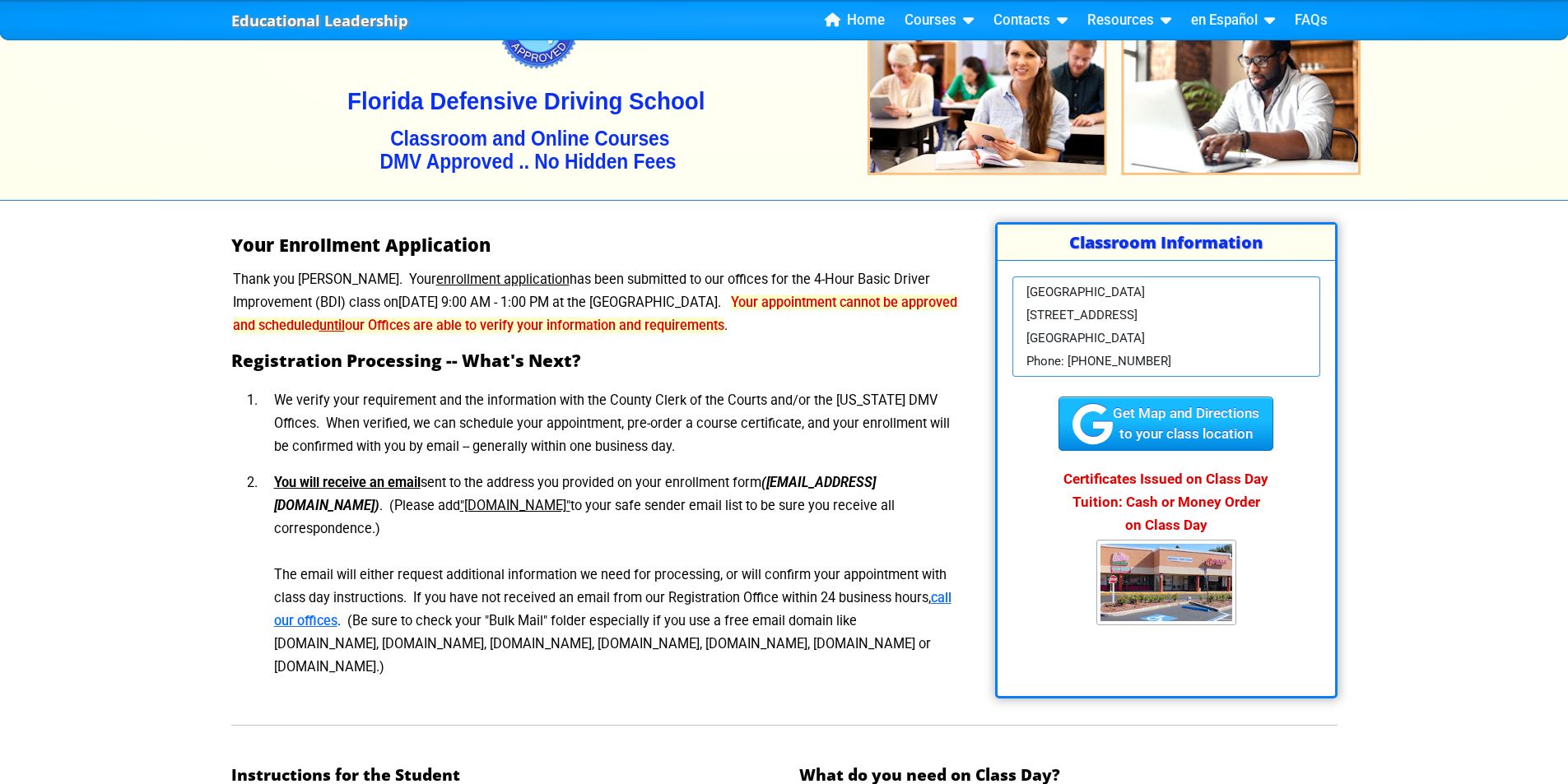
scroll to position [0, 0]
